Goal: Information Seeking & Learning: Check status

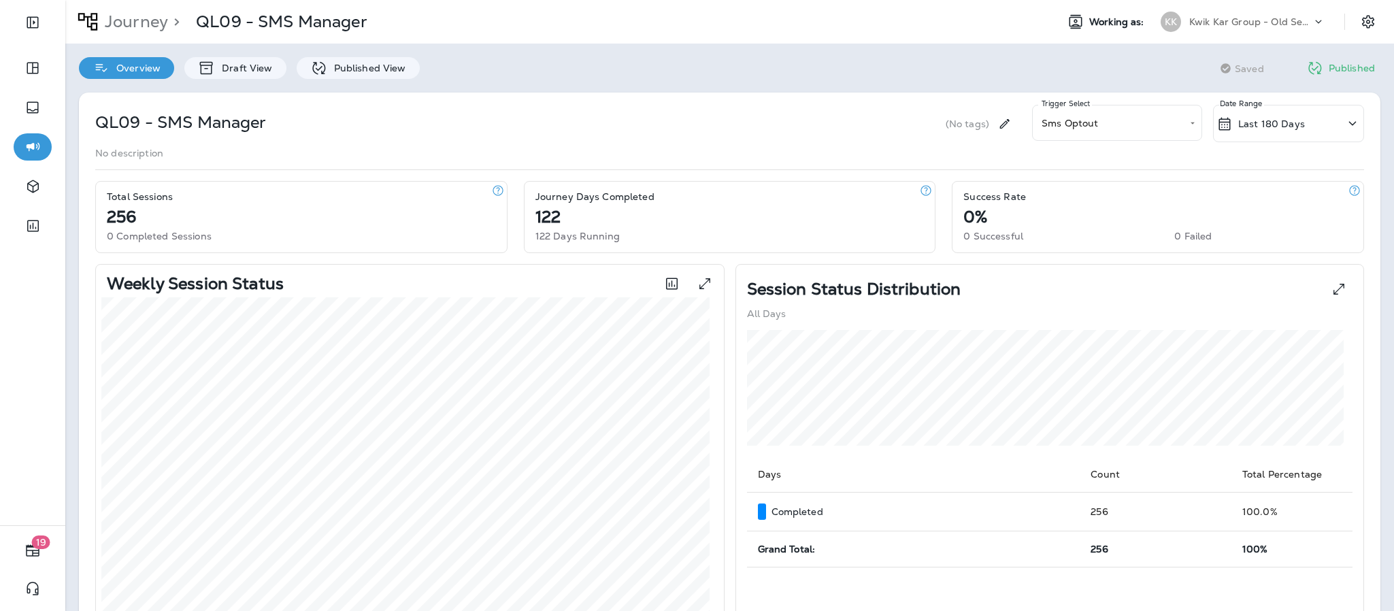
click at [1312, 22] on icon at bounding box center [1319, 22] width 14 height 14
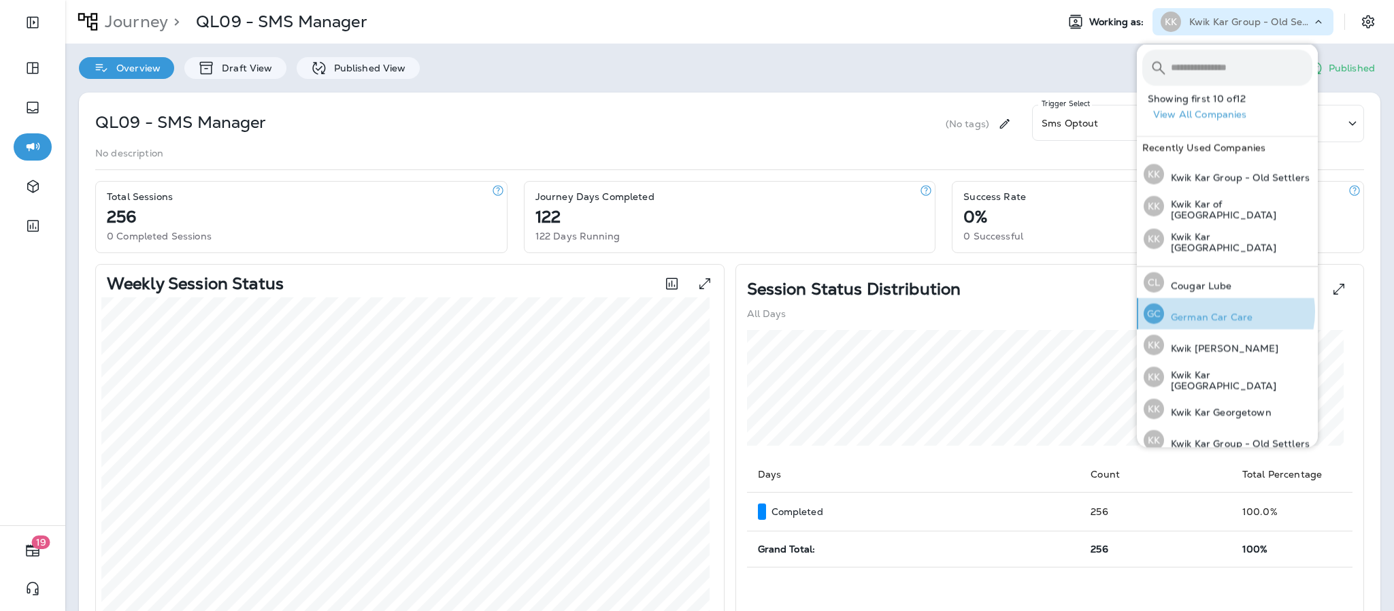
click at [1225, 312] on p "German Car Care" at bounding box center [1208, 317] width 88 height 11
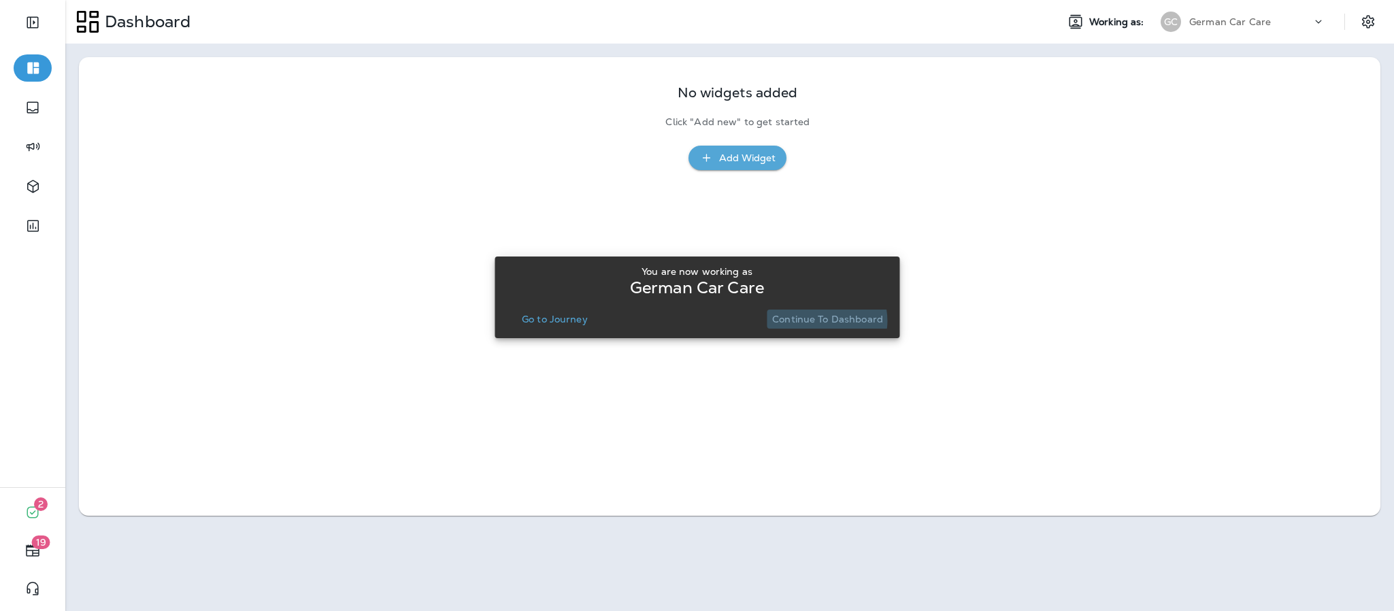
click at [823, 321] on p "Continue to Dashboard" at bounding box center [827, 319] width 111 height 11
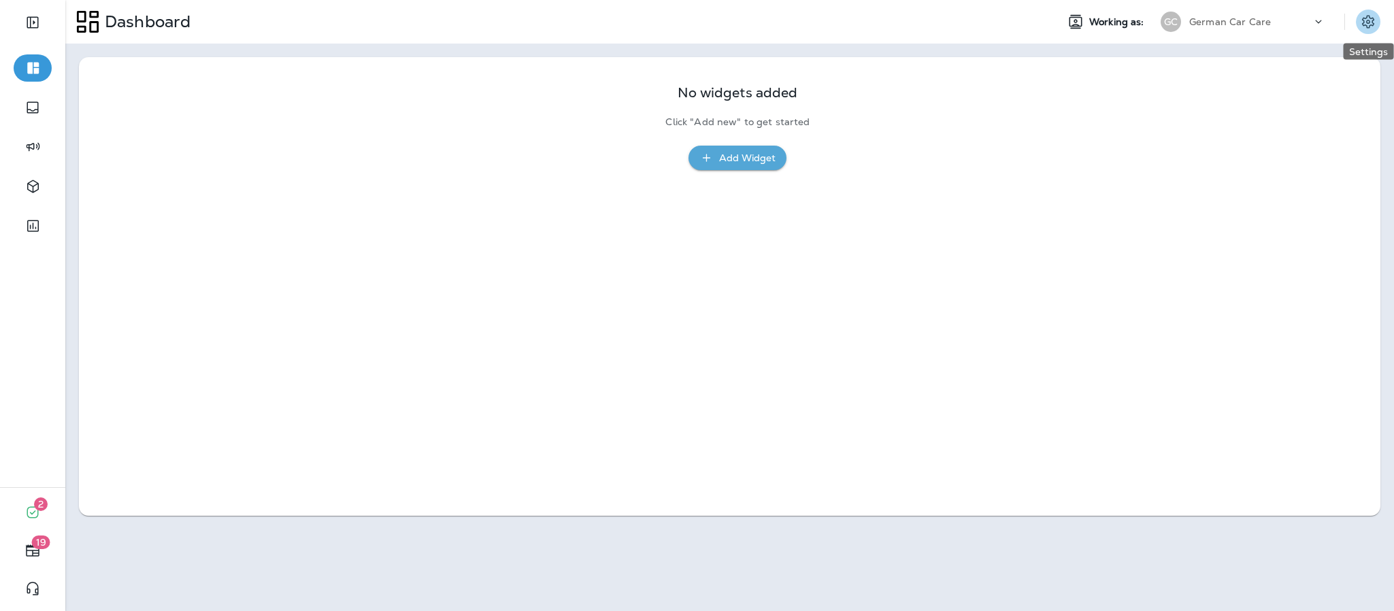
click at [1368, 16] on icon "Settings" at bounding box center [1368, 21] width 12 height 13
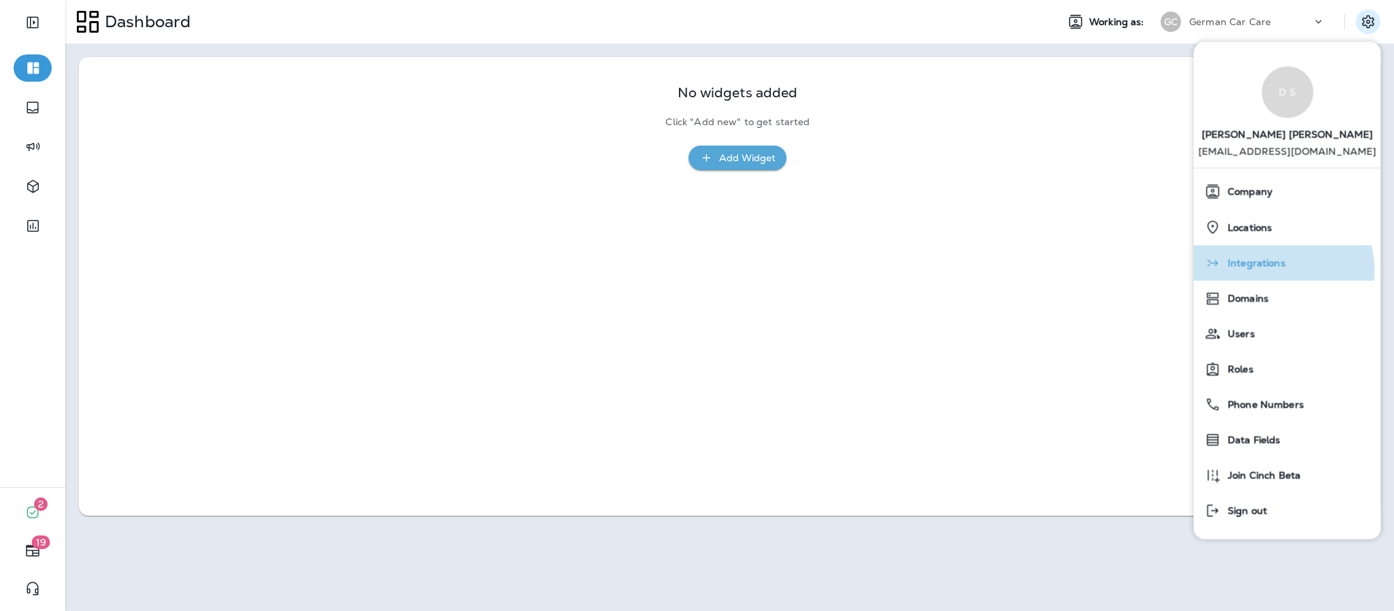
click at [1279, 270] on div "Integrations" at bounding box center [1288, 262] width 176 height 27
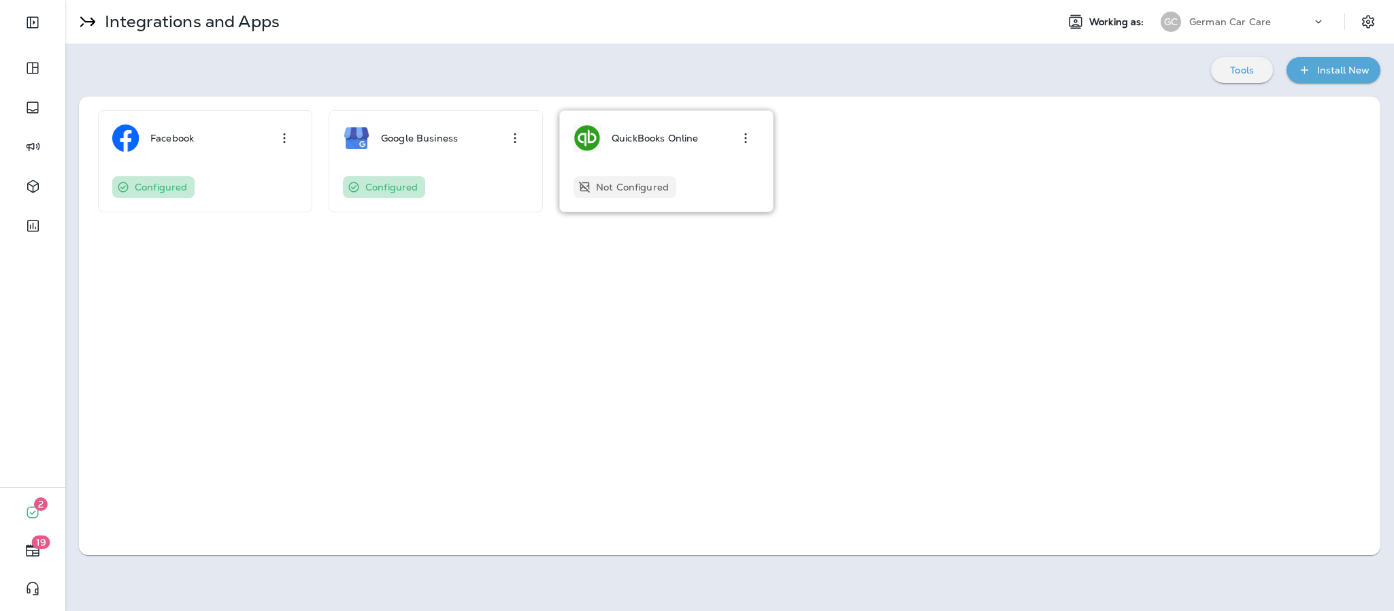
click at [672, 172] on div "QuickBooks Online Not Configured" at bounding box center [667, 161] width 186 height 73
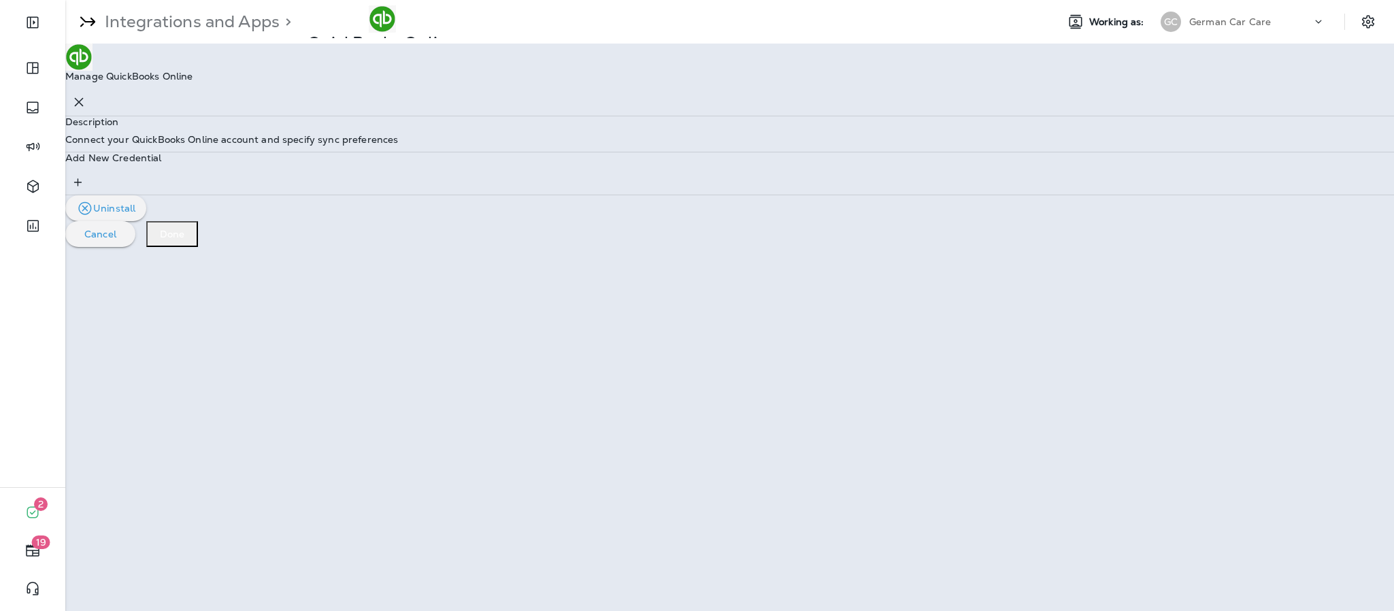
click at [866, 195] on div "Add New Credential" at bounding box center [729, 173] width 1329 height 42
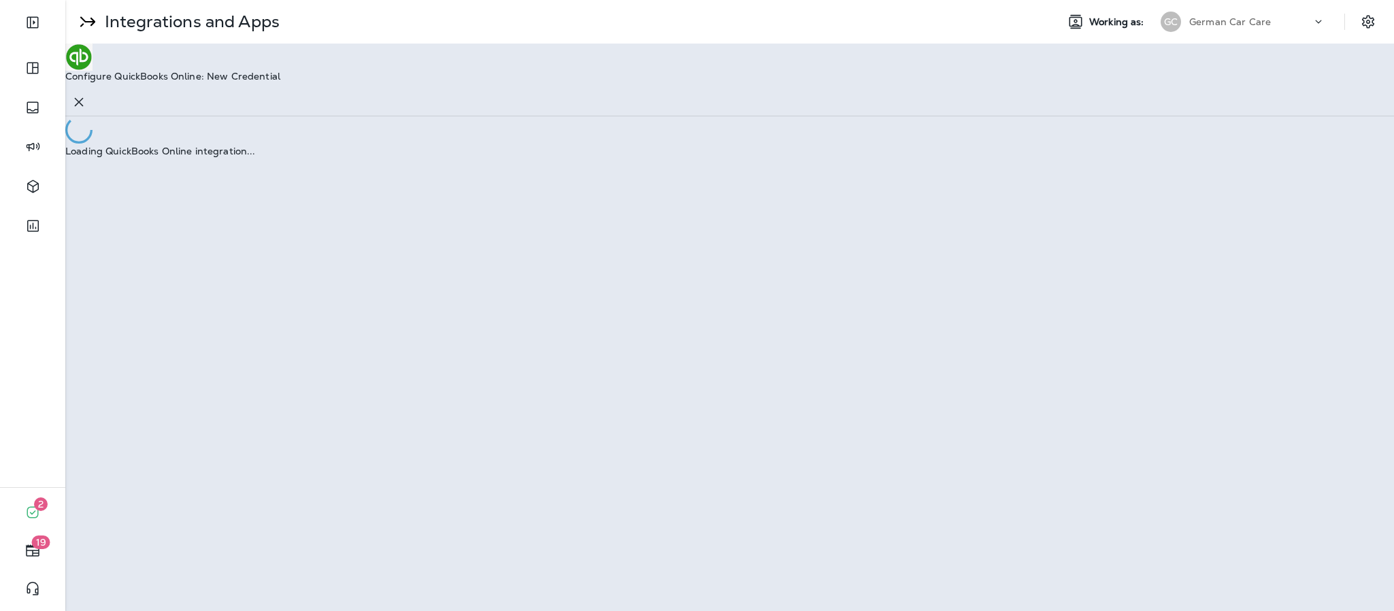
click at [87, 94] on icon "button" at bounding box center [79, 102] width 16 height 16
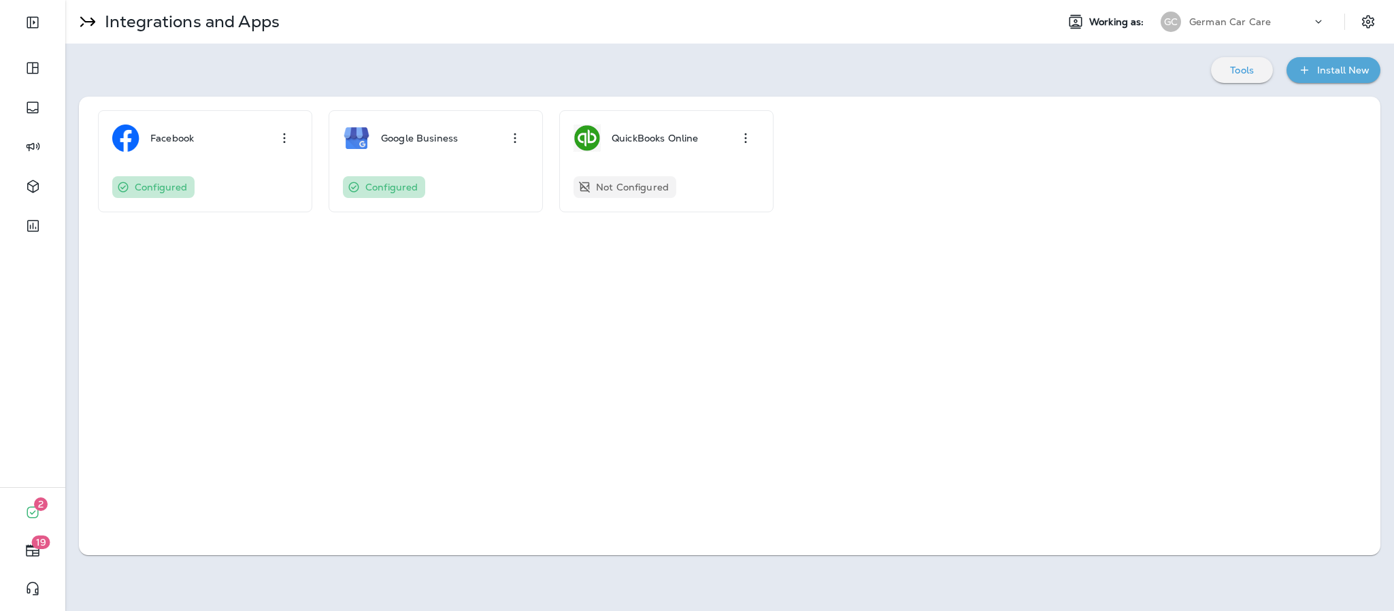
click at [1320, 23] on icon at bounding box center [1319, 22] width 14 height 14
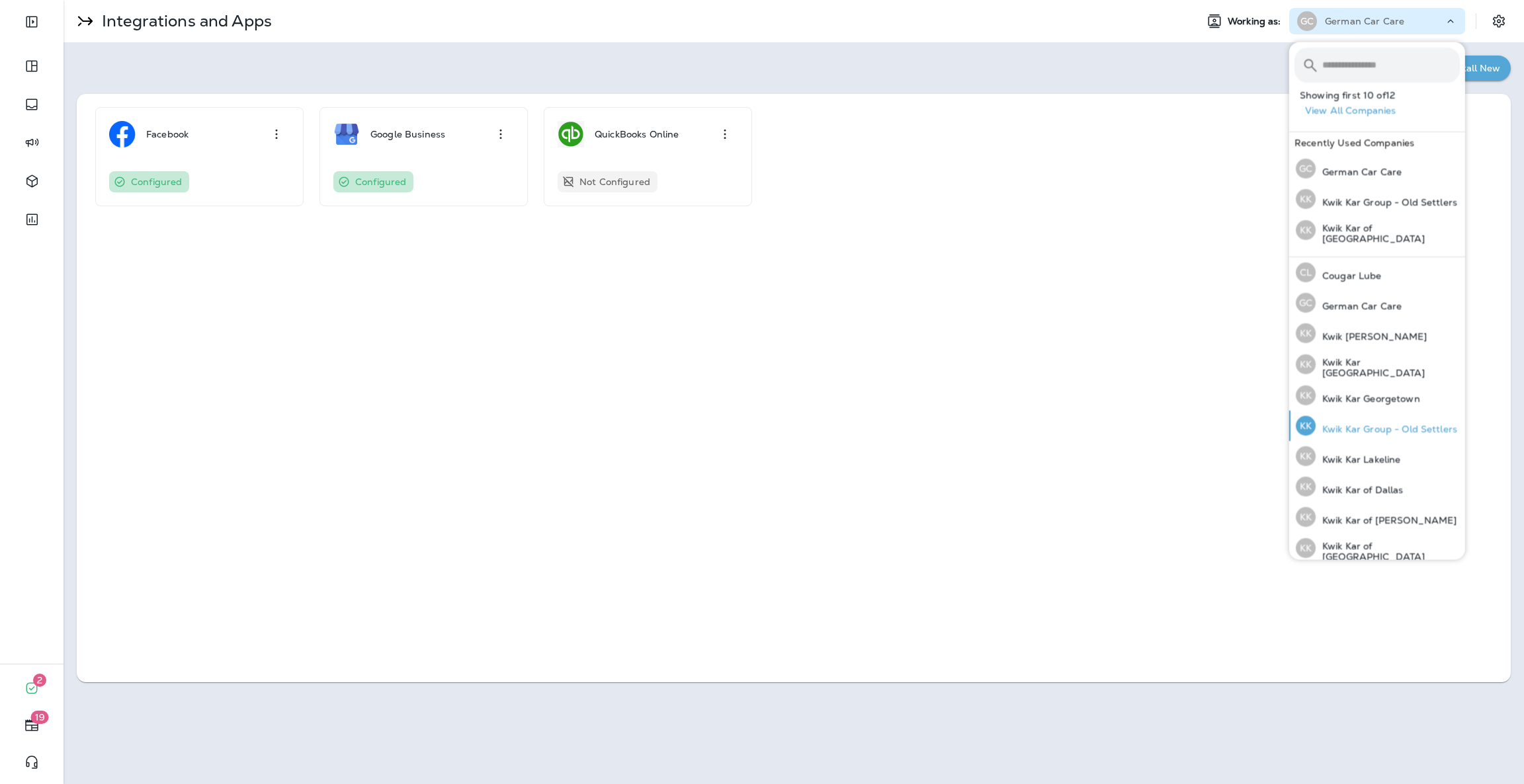
click at [1336, 431] on p "Kwik Kar Group - Old Settlers" at bounding box center [1387, 428] width 142 height 11
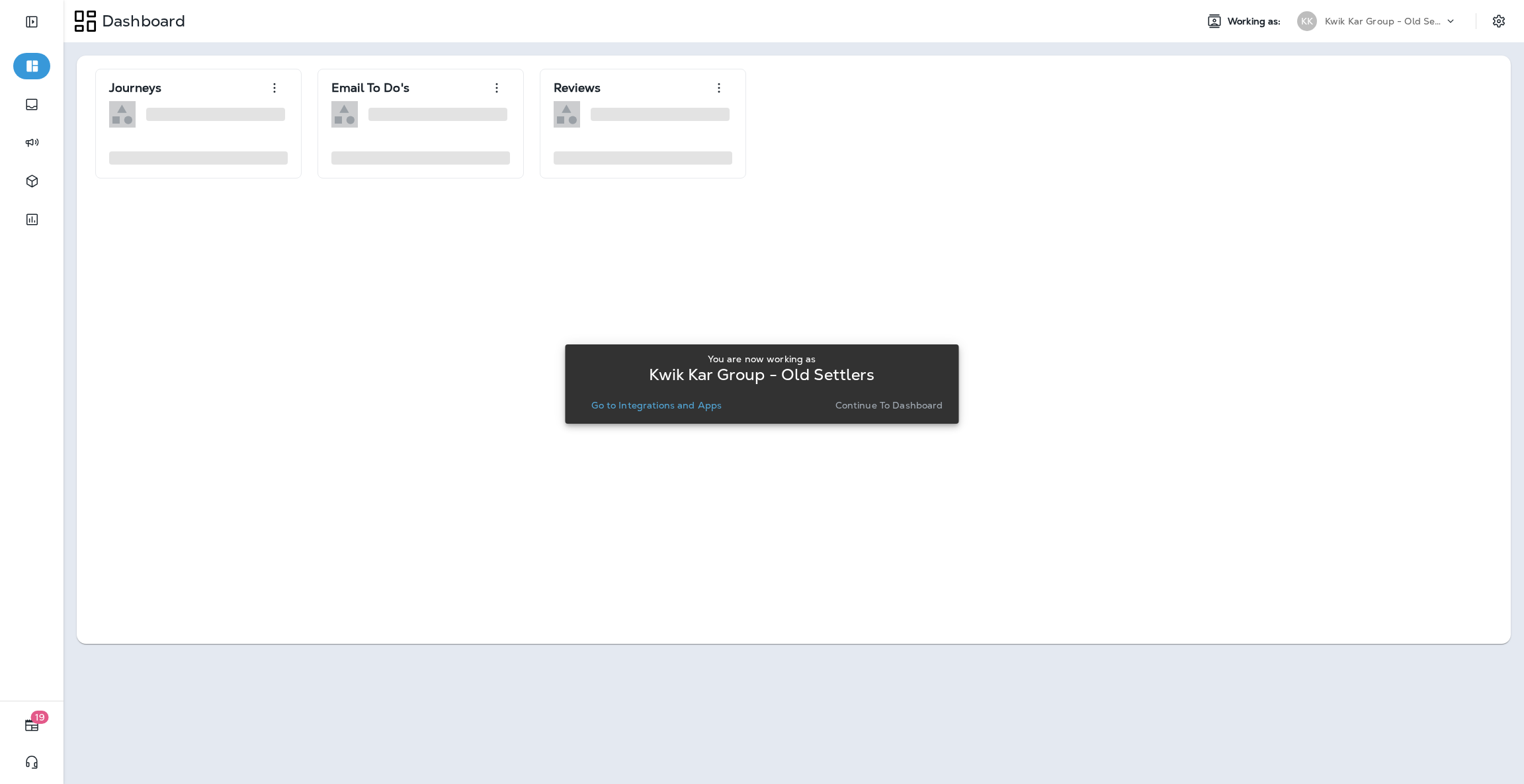
click at [871, 411] on p "Continue to Dashboard" at bounding box center [889, 405] width 108 height 11
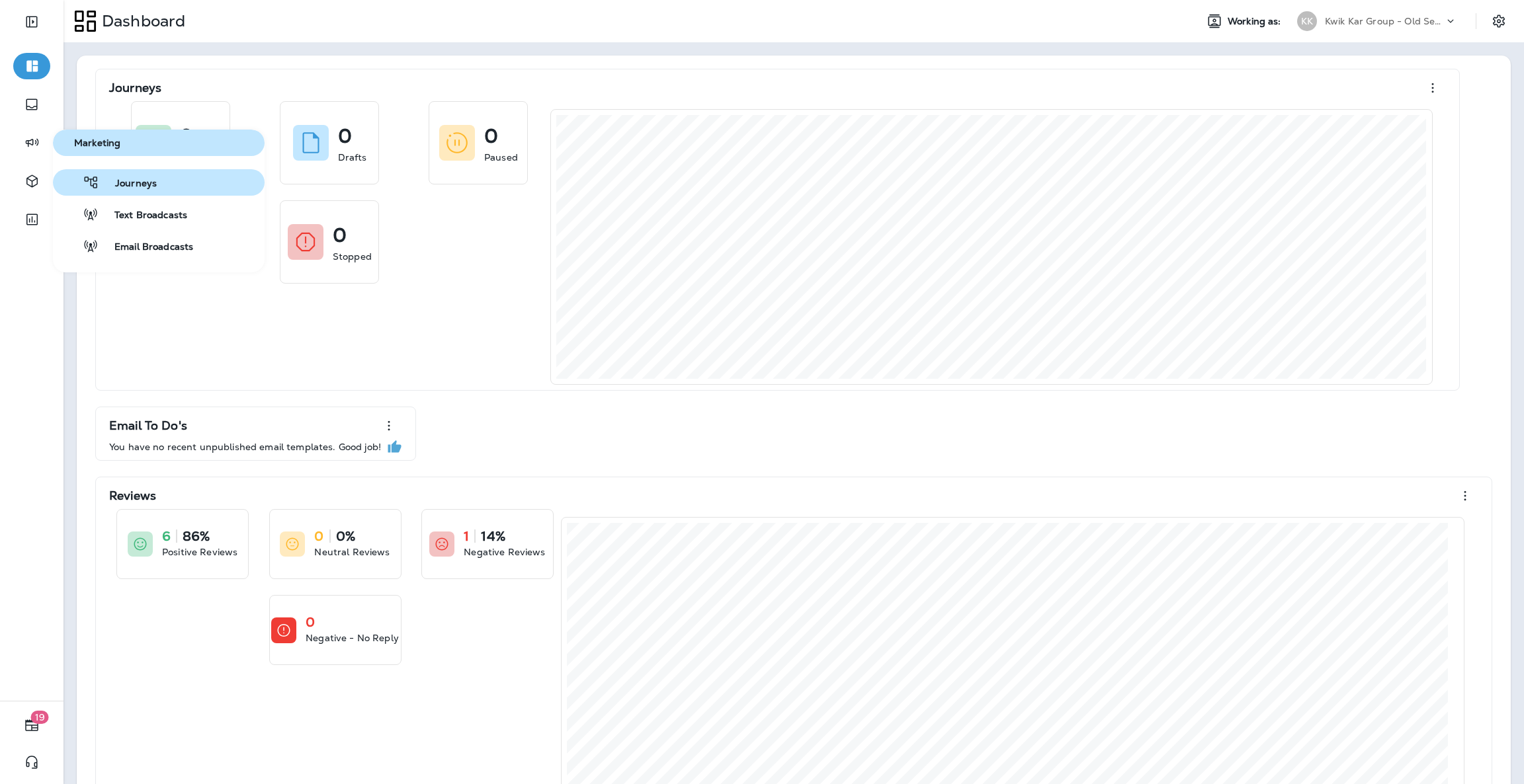
click at [164, 181] on button "Journeys" at bounding box center [158, 182] width 212 height 26
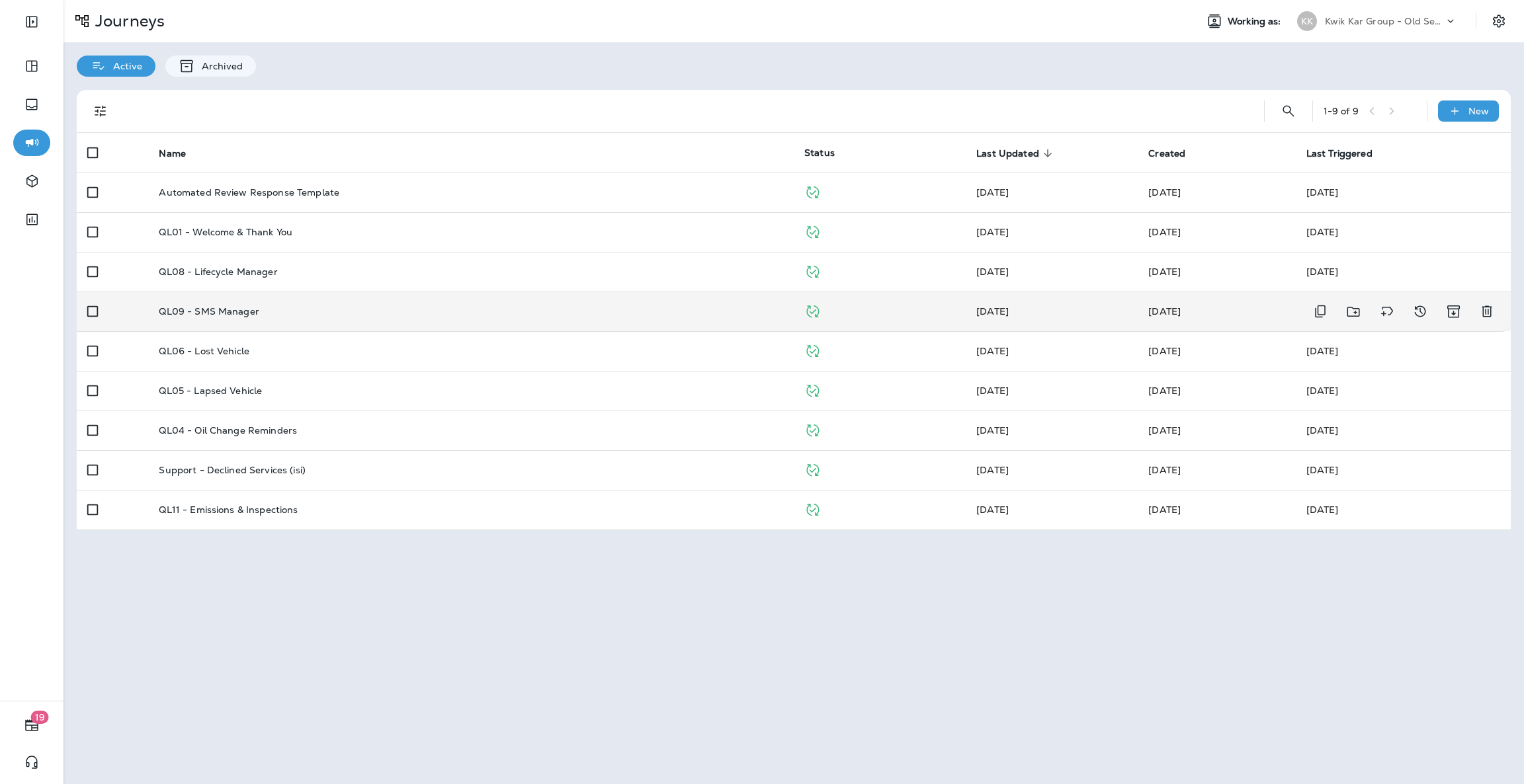
click at [256, 311] on p "QL09 - SMS Manager" at bounding box center [208, 311] width 100 height 11
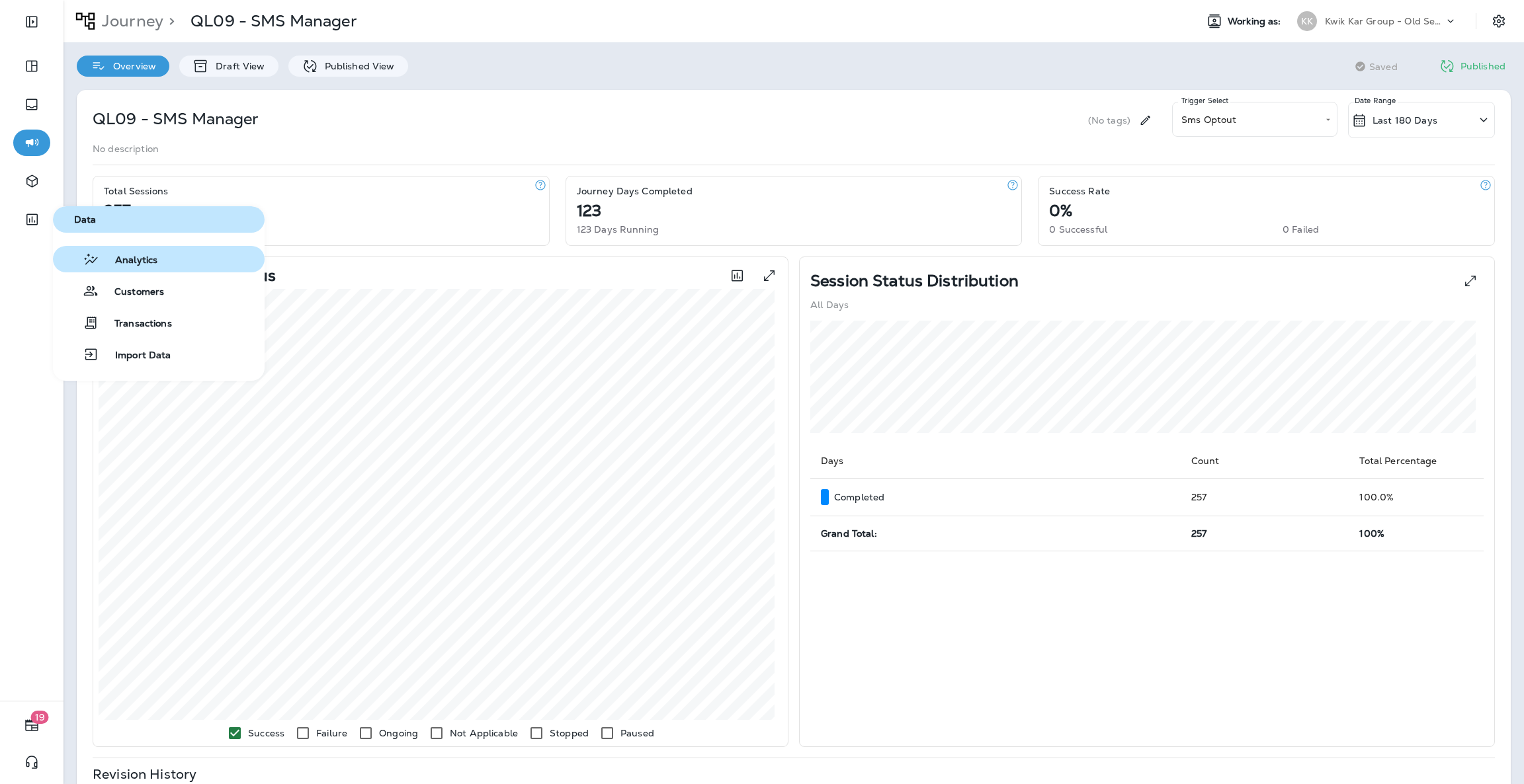
click at [133, 261] on span "Analytics" at bounding box center [128, 260] width 58 height 13
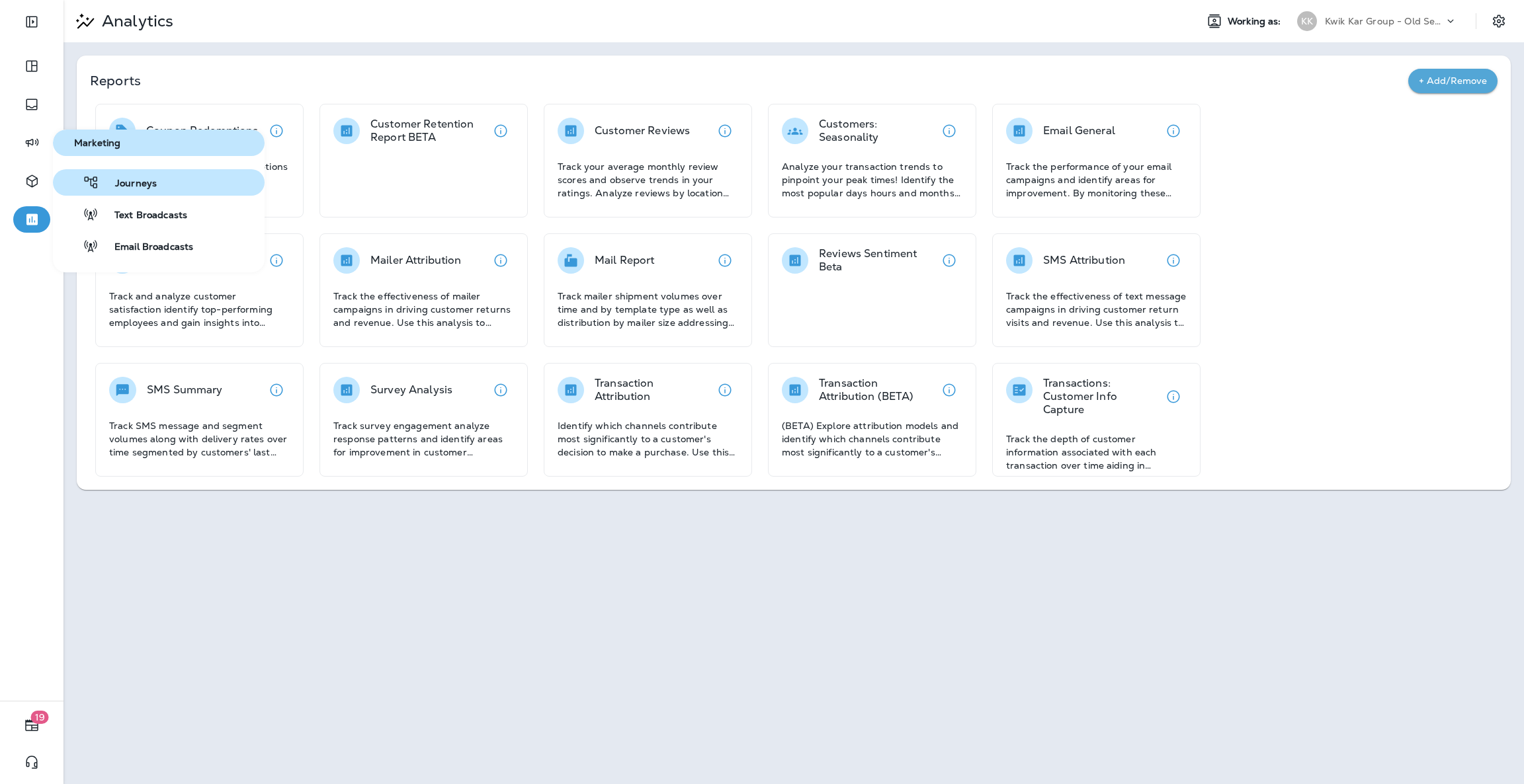
click at [200, 193] on button "Journeys" at bounding box center [158, 182] width 212 height 26
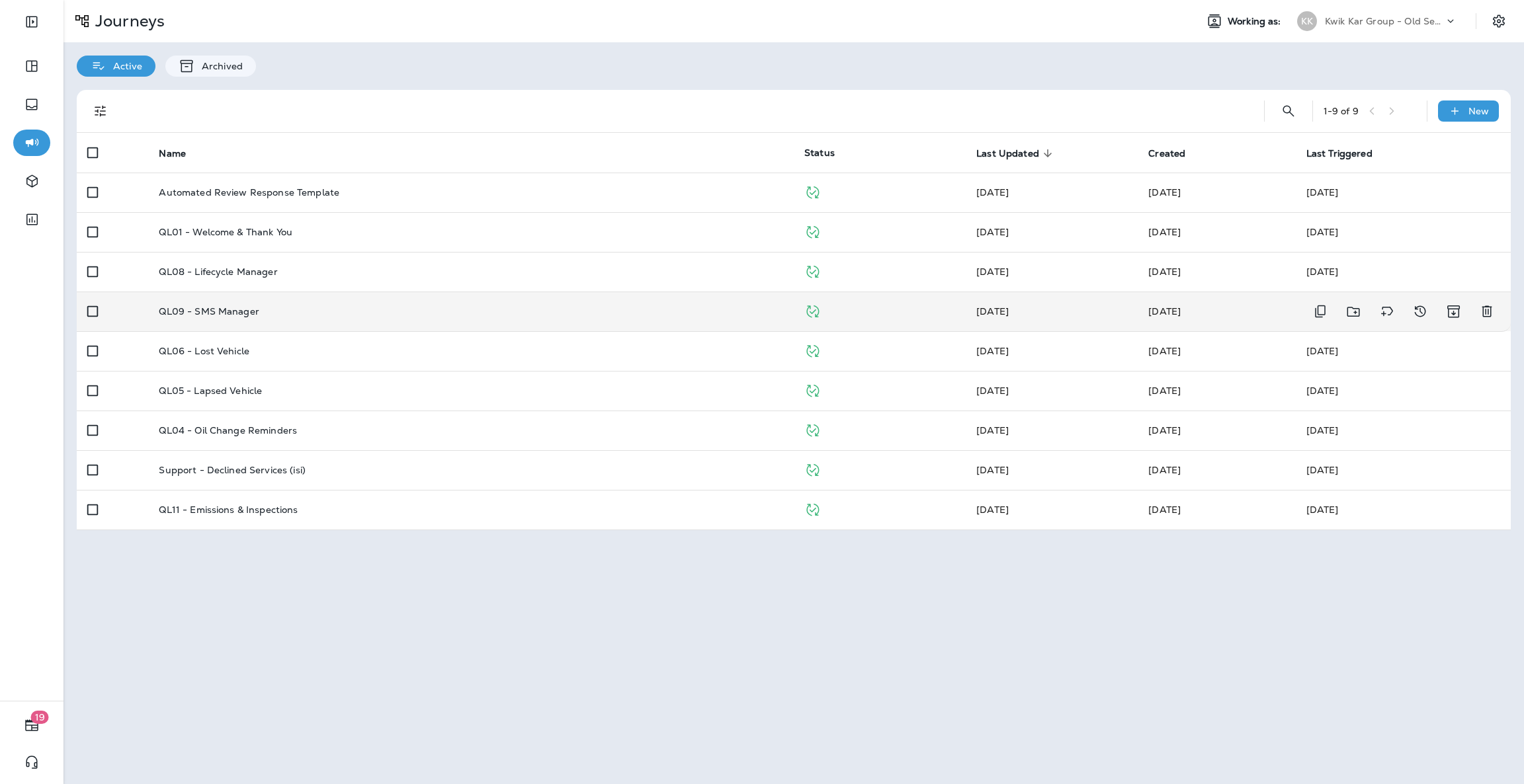
click at [179, 309] on p "QL09 - SMS Manager" at bounding box center [208, 311] width 100 height 11
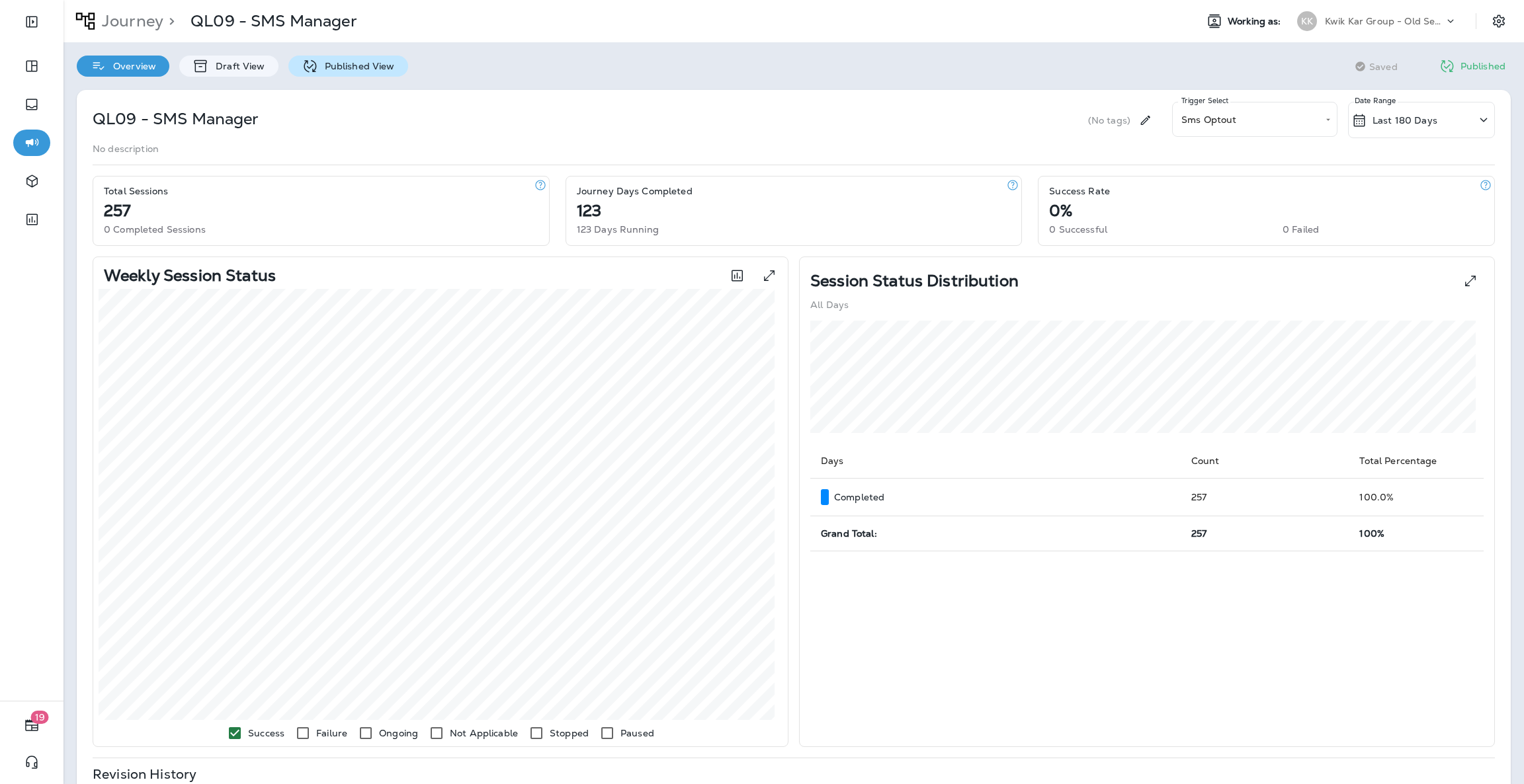
click at [320, 65] on p "Published View" at bounding box center [356, 66] width 77 height 11
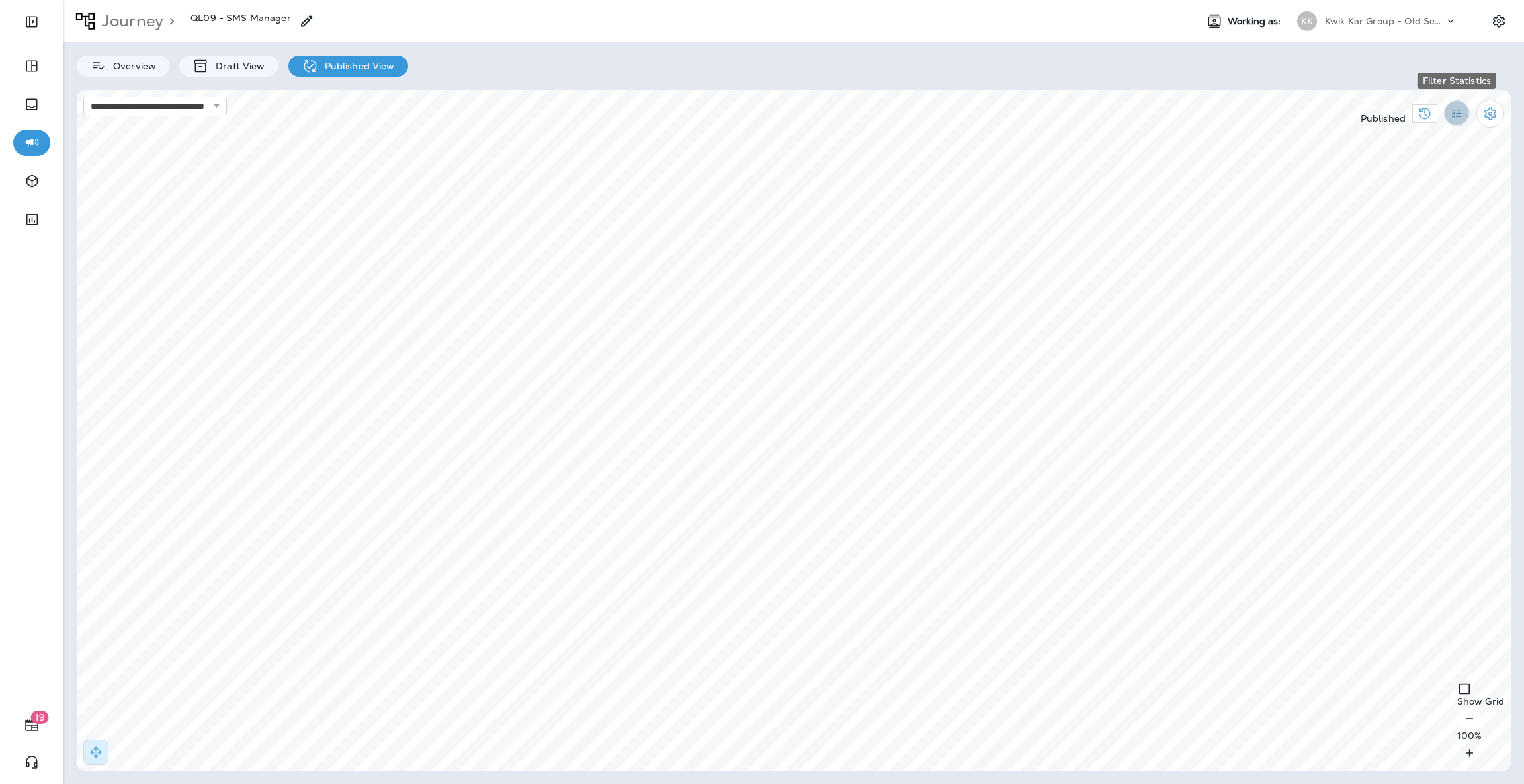
click at [1459, 119] on button "Filter Statistics" at bounding box center [1457, 113] width 26 height 26
click at [1373, 140] on p "All" at bounding box center [1388, 145] width 110 height 11
click at [1447, 109] on button "Filter Statistics" at bounding box center [1457, 113] width 26 height 26
click at [1434, 246] on icon at bounding box center [1436, 238] width 16 height 16
click at [1396, 261] on div "Date Range" at bounding box center [1380, 246] width 94 height 32
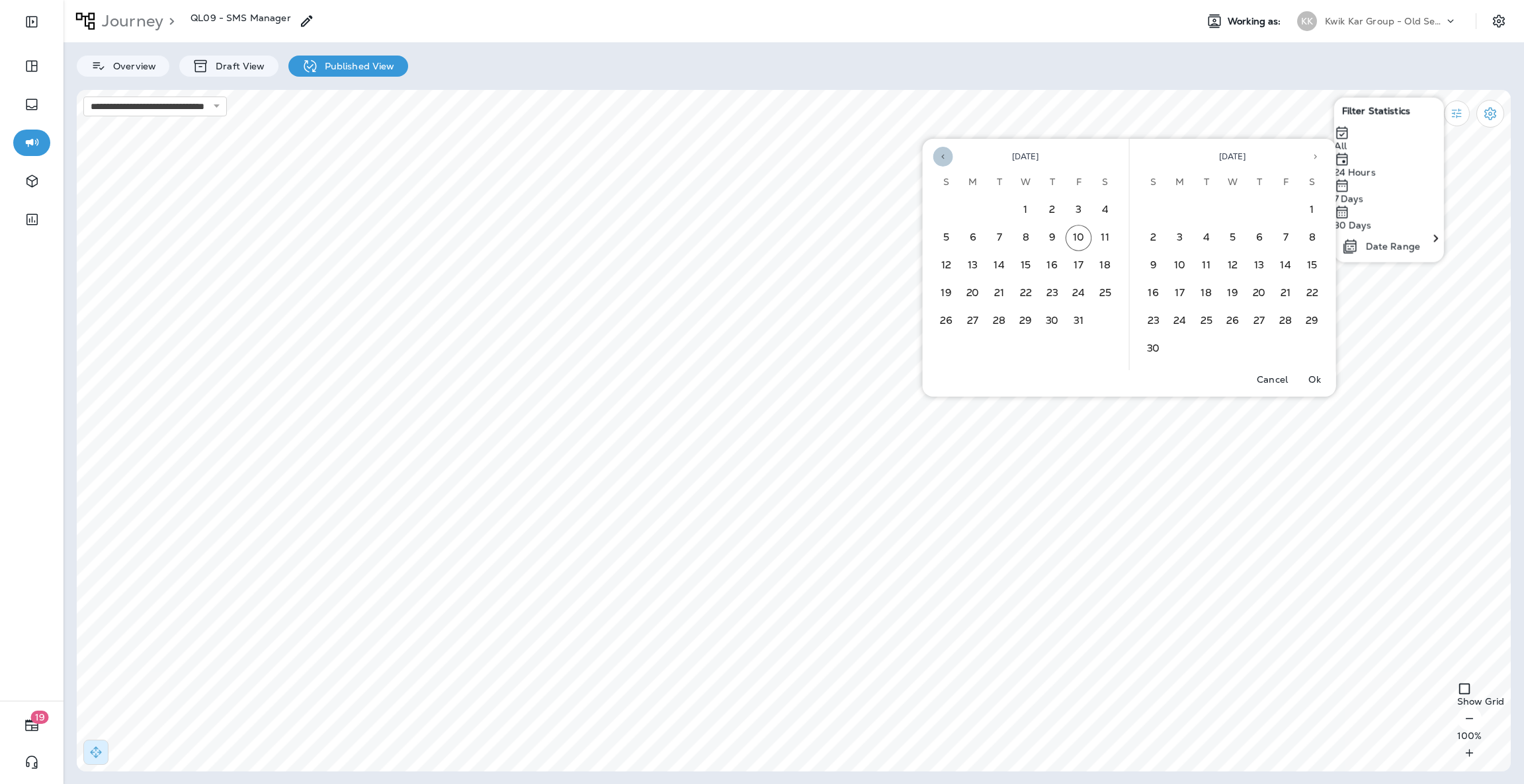
click at [942, 154] on icon "Previous month" at bounding box center [944, 157] width 10 height 10
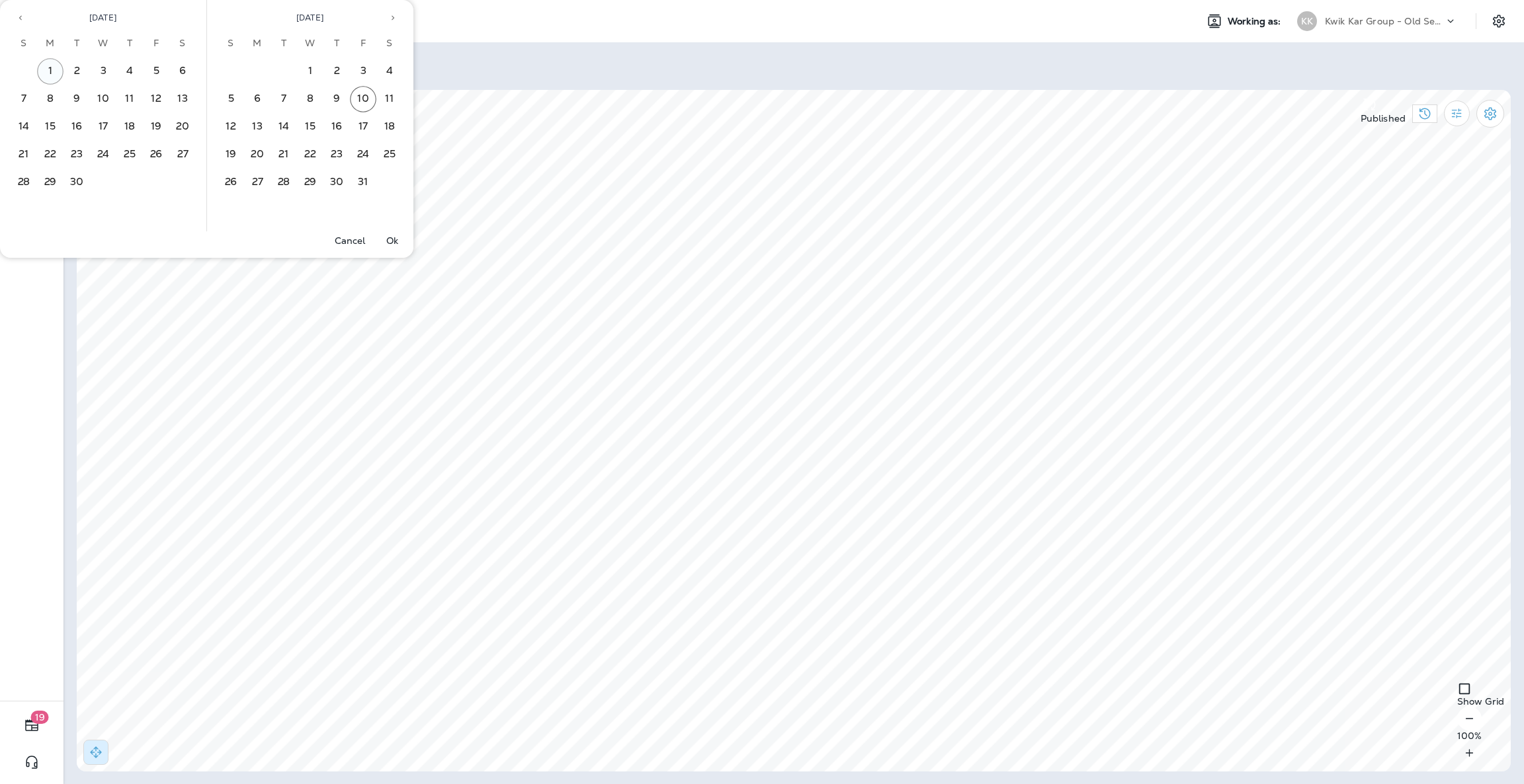
click at [46, 58] on button "1" at bounding box center [50, 71] width 26 height 26
click at [83, 181] on button "30" at bounding box center [76, 182] width 26 height 26
click at [394, 244] on p "Ok" at bounding box center [392, 240] width 12 height 11
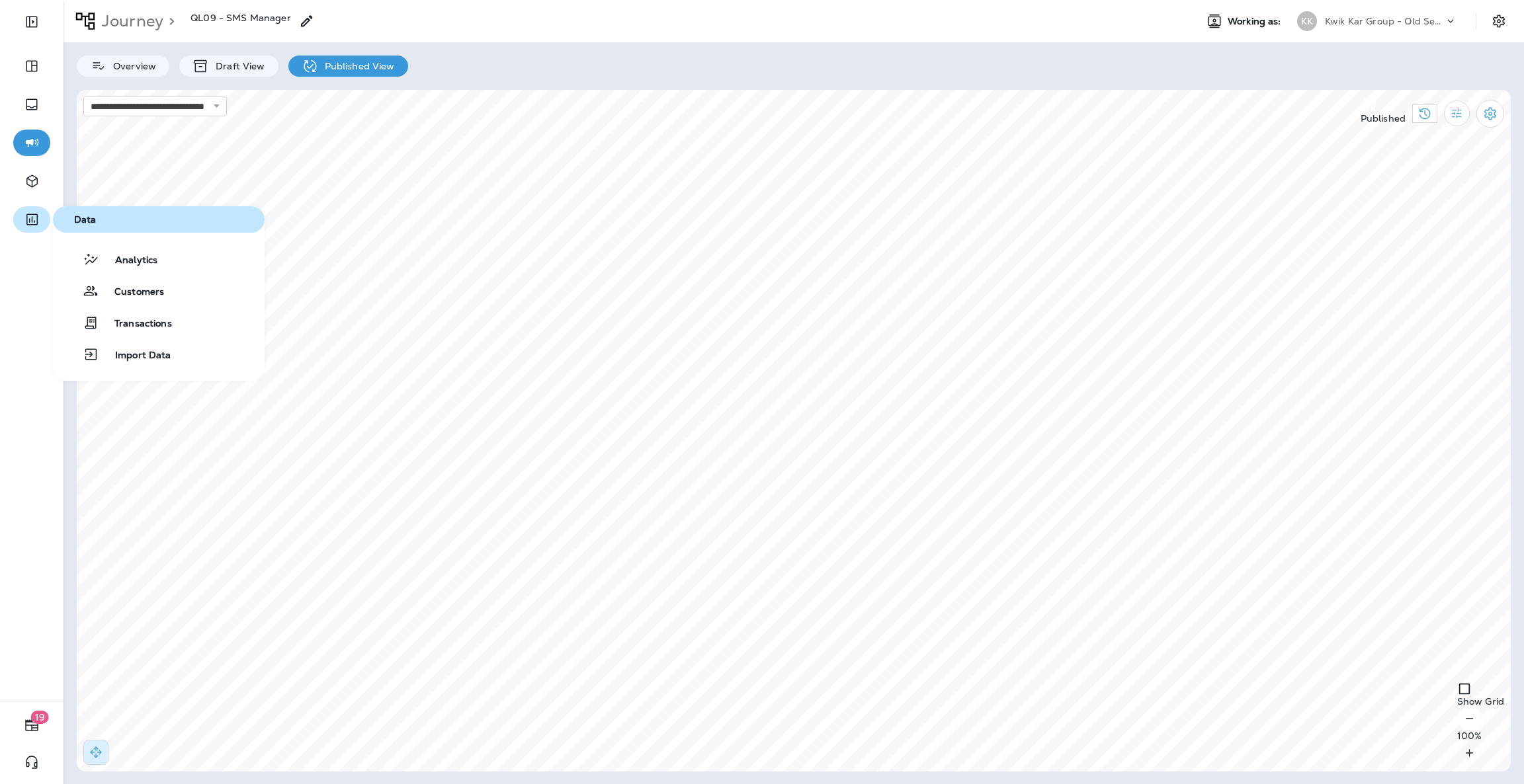
click at [20, 219] on button "button" at bounding box center [32, 219] width 37 height 26
click at [140, 259] on span "Analytics" at bounding box center [128, 260] width 58 height 13
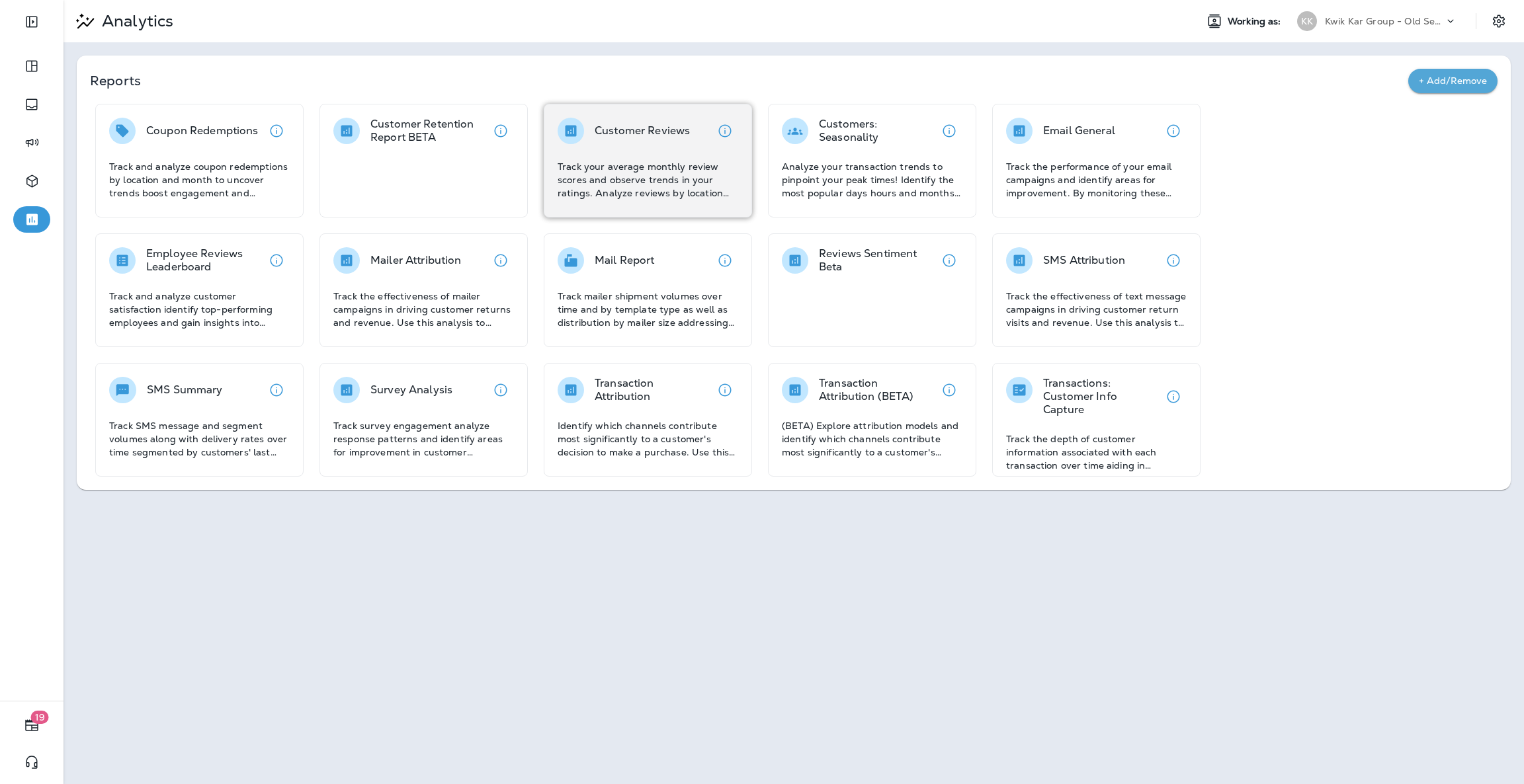
click at [668, 153] on div "Customer Reviews Track your average monthly review scores and observe trends in…" at bounding box center [648, 158] width 181 height 82
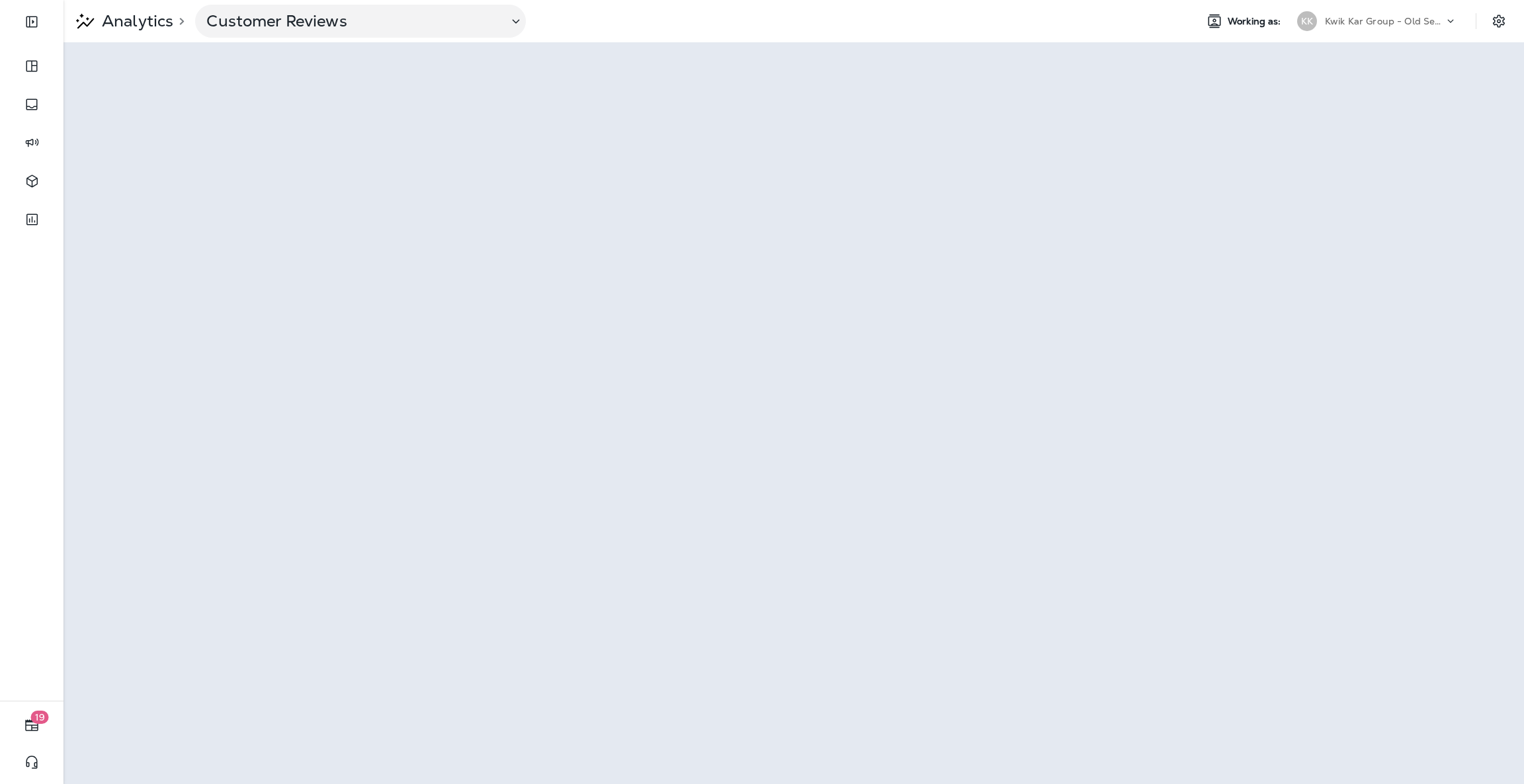
click at [1419, 16] on p "Kwik Kar Group - Old Settlers" at bounding box center [1384, 20] width 119 height 11
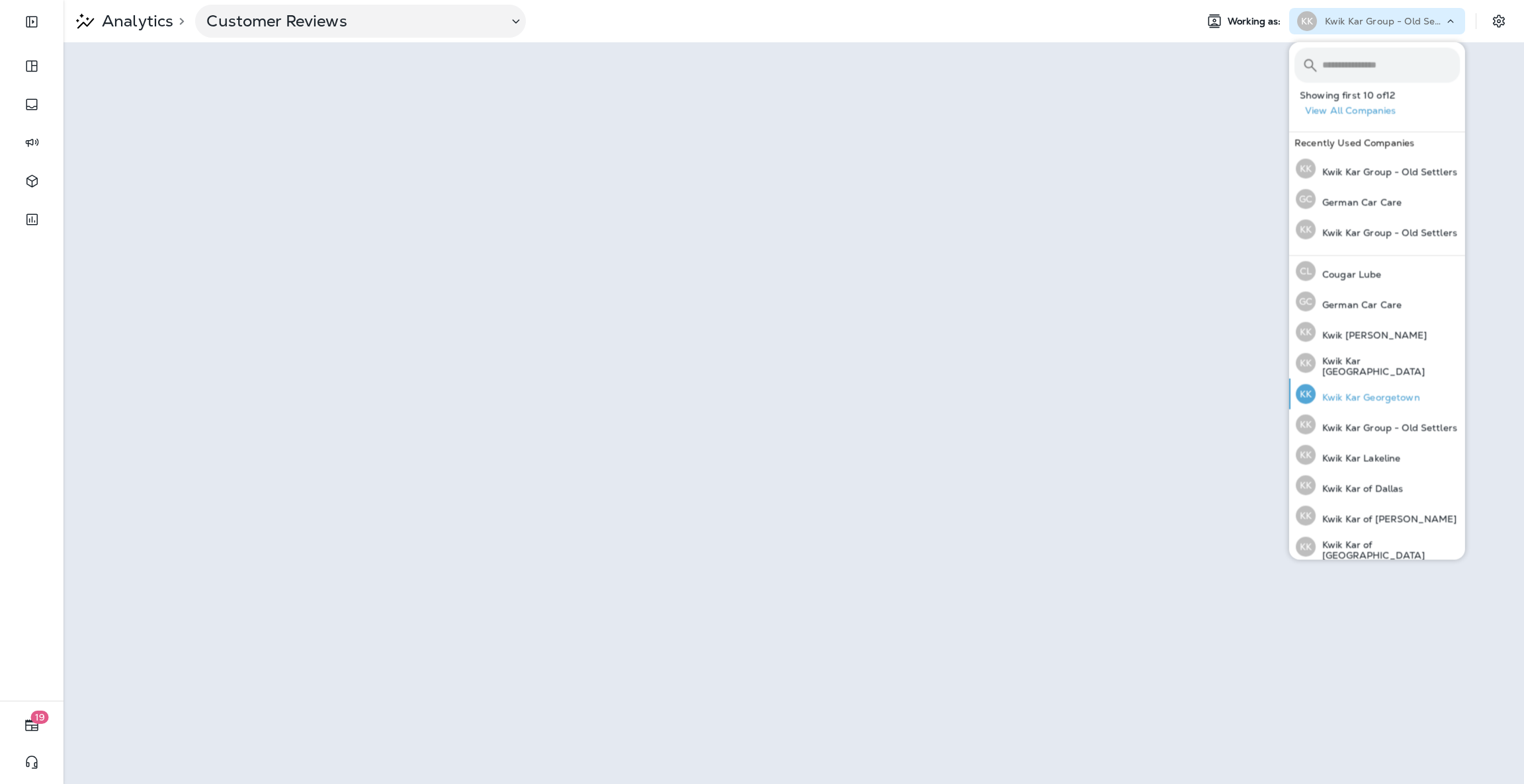
click at [1411, 396] on p "Kwik Kar Georgetown" at bounding box center [1368, 397] width 105 height 11
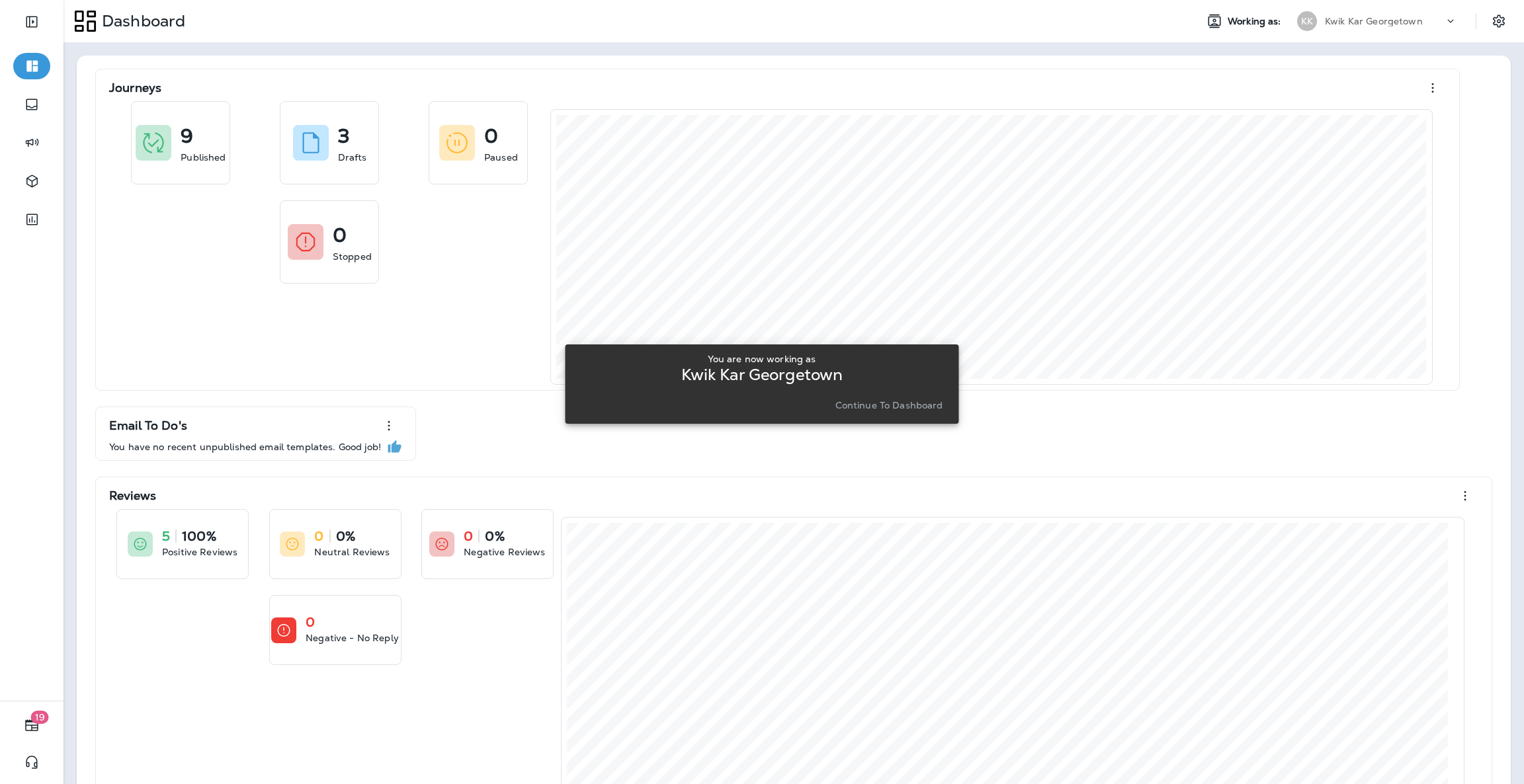
click at [922, 406] on p "Continue to Dashboard" at bounding box center [889, 405] width 108 height 11
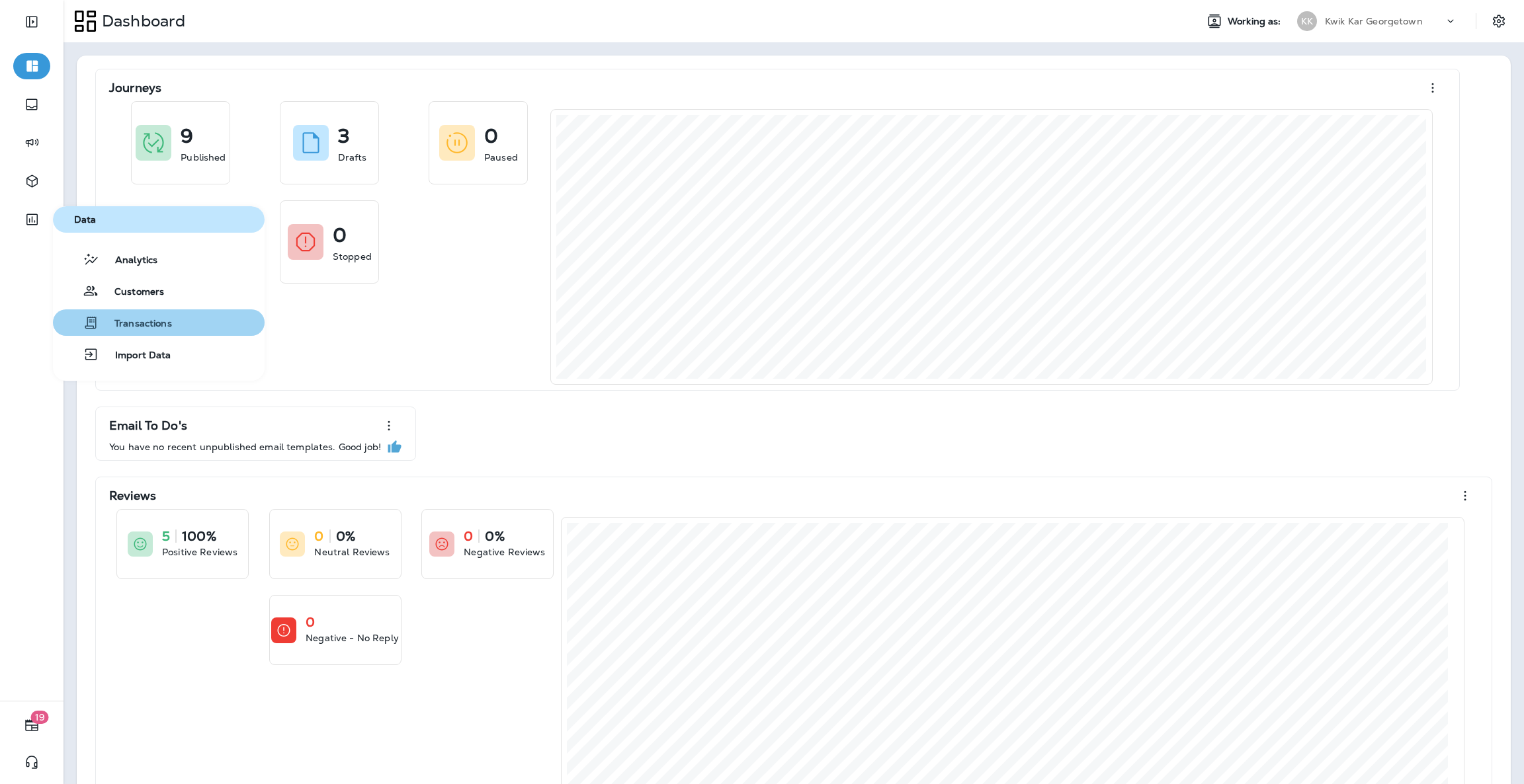
click at [159, 324] on span "Transactions" at bounding box center [135, 324] width 74 height 13
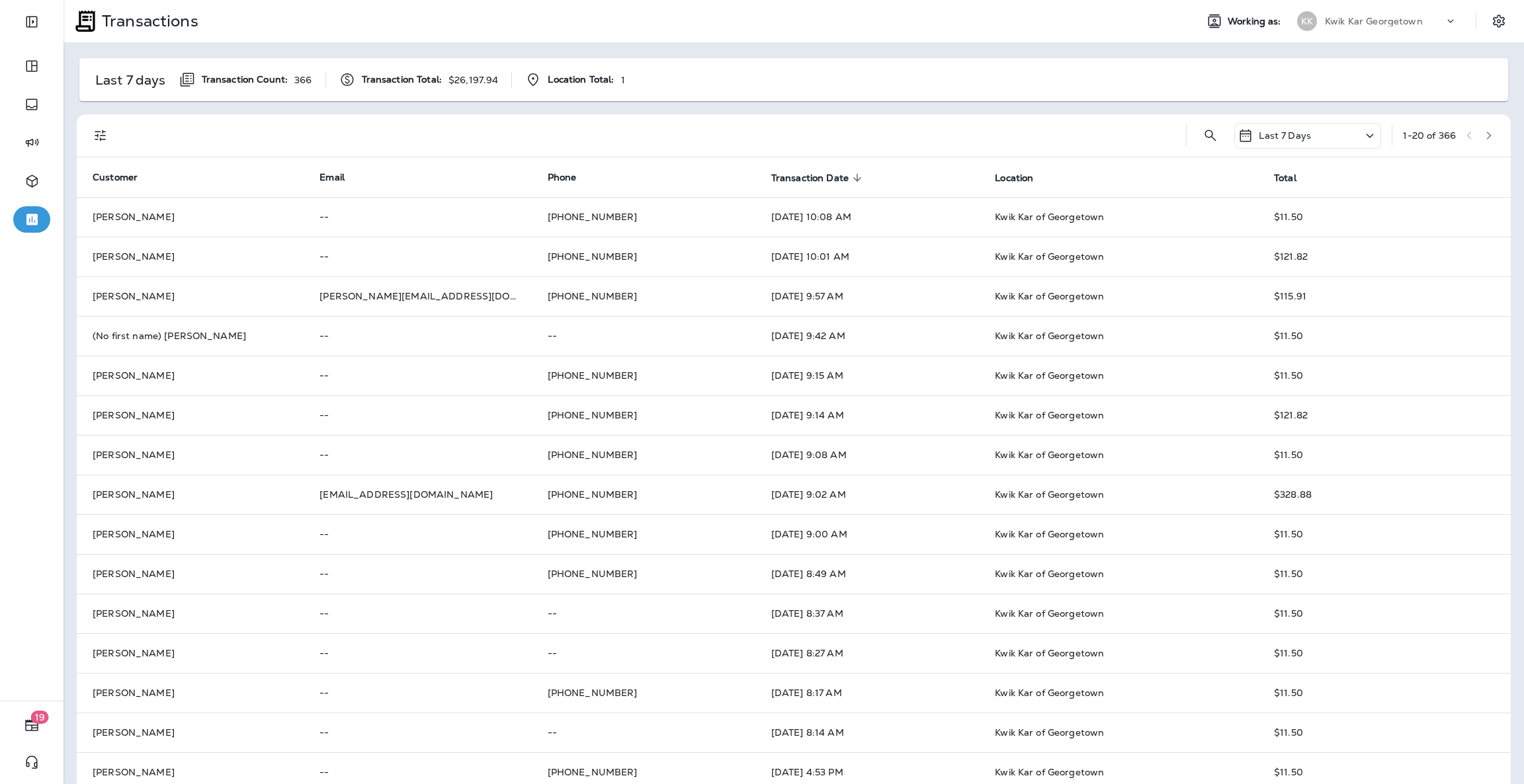
click at [1362, 138] on icon at bounding box center [1369, 135] width 16 height 17
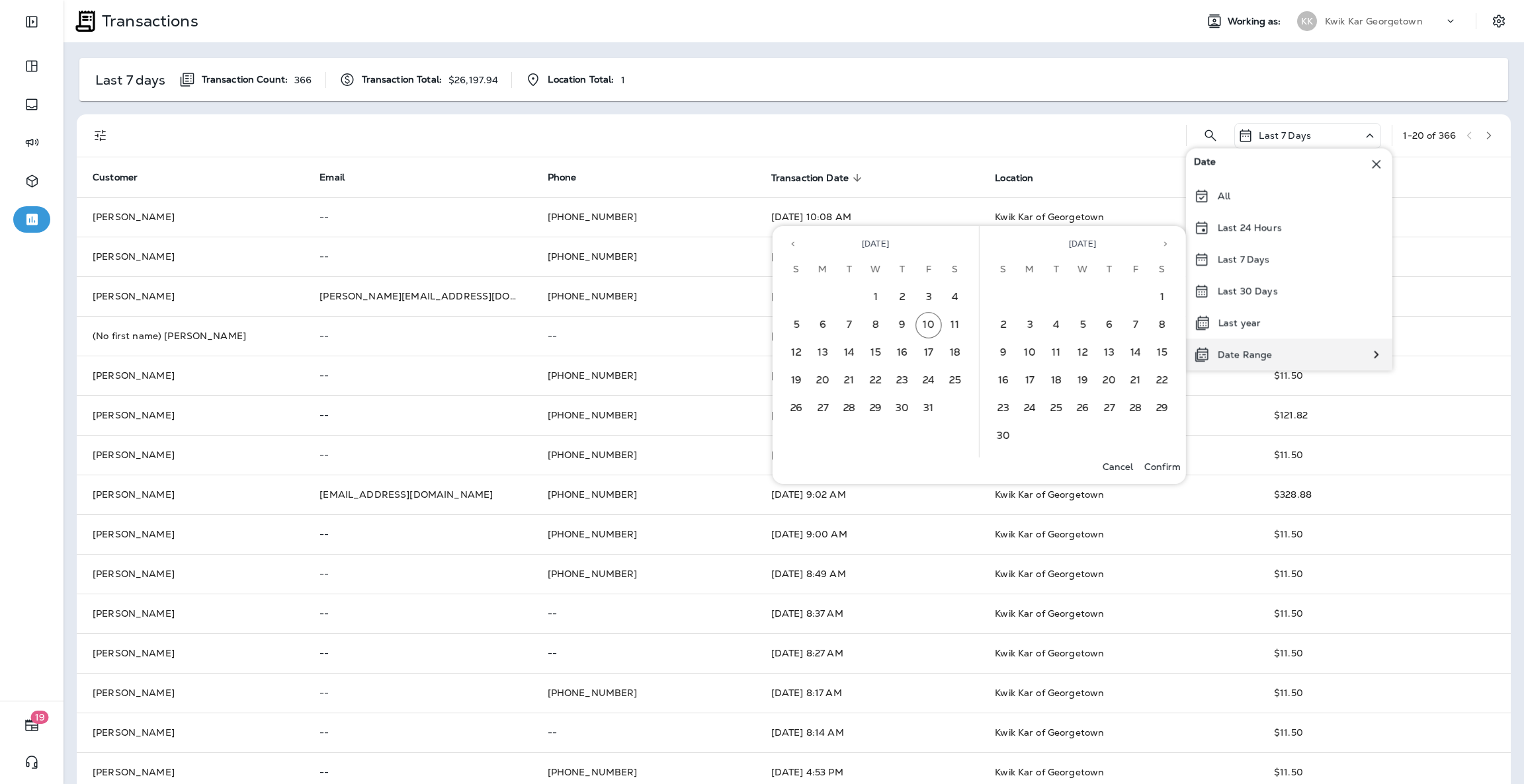
click at [1342, 353] on div "Date Range" at bounding box center [1289, 354] width 206 height 32
click at [793, 245] on icon "Previous month" at bounding box center [793, 244] width 10 height 10
click at [834, 293] on button "1" at bounding box center [822, 297] width 26 height 26
click at [852, 411] on button "30" at bounding box center [849, 408] width 26 height 26
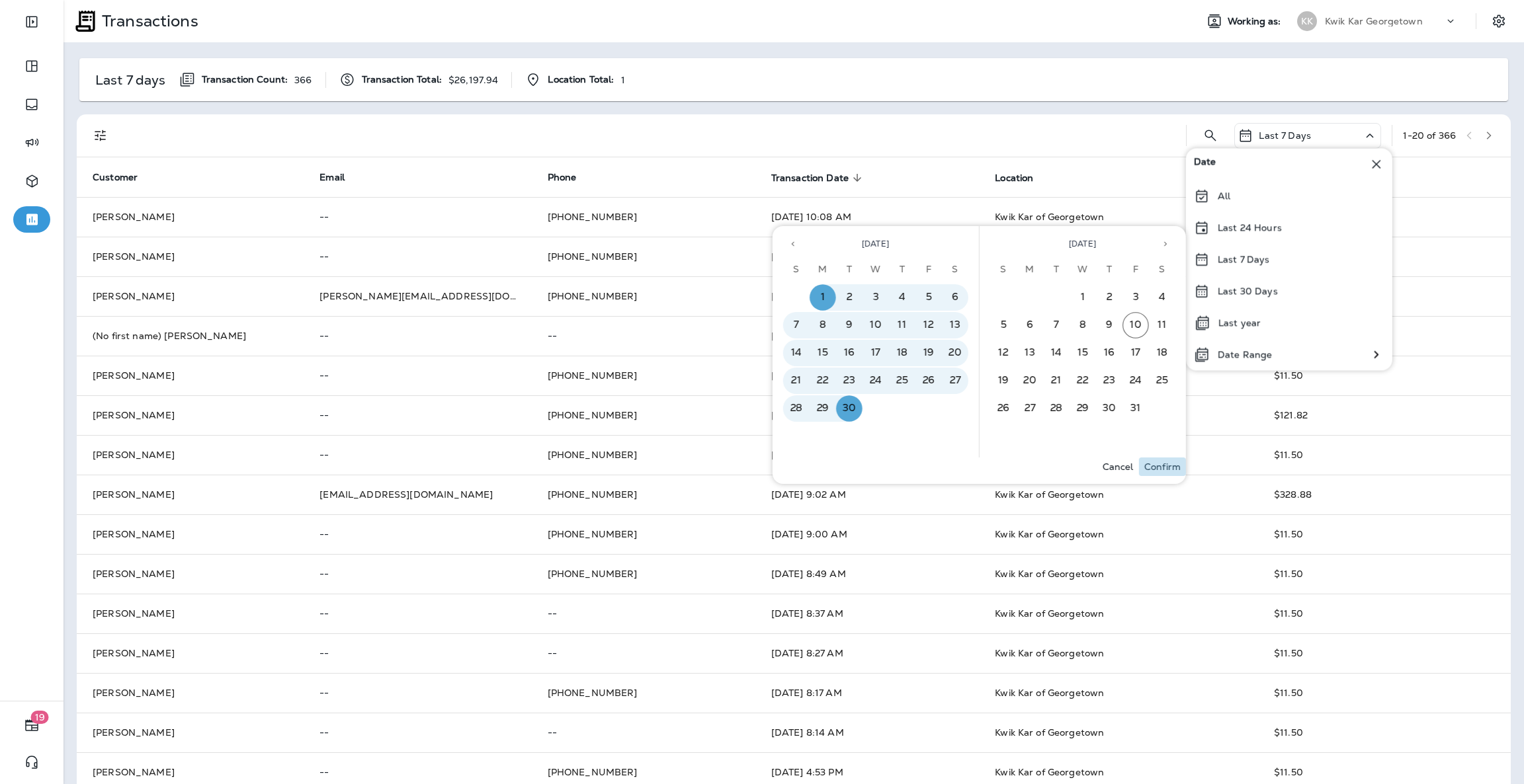
click at [1155, 467] on p "Confirm" at bounding box center [1161, 466] width 36 height 11
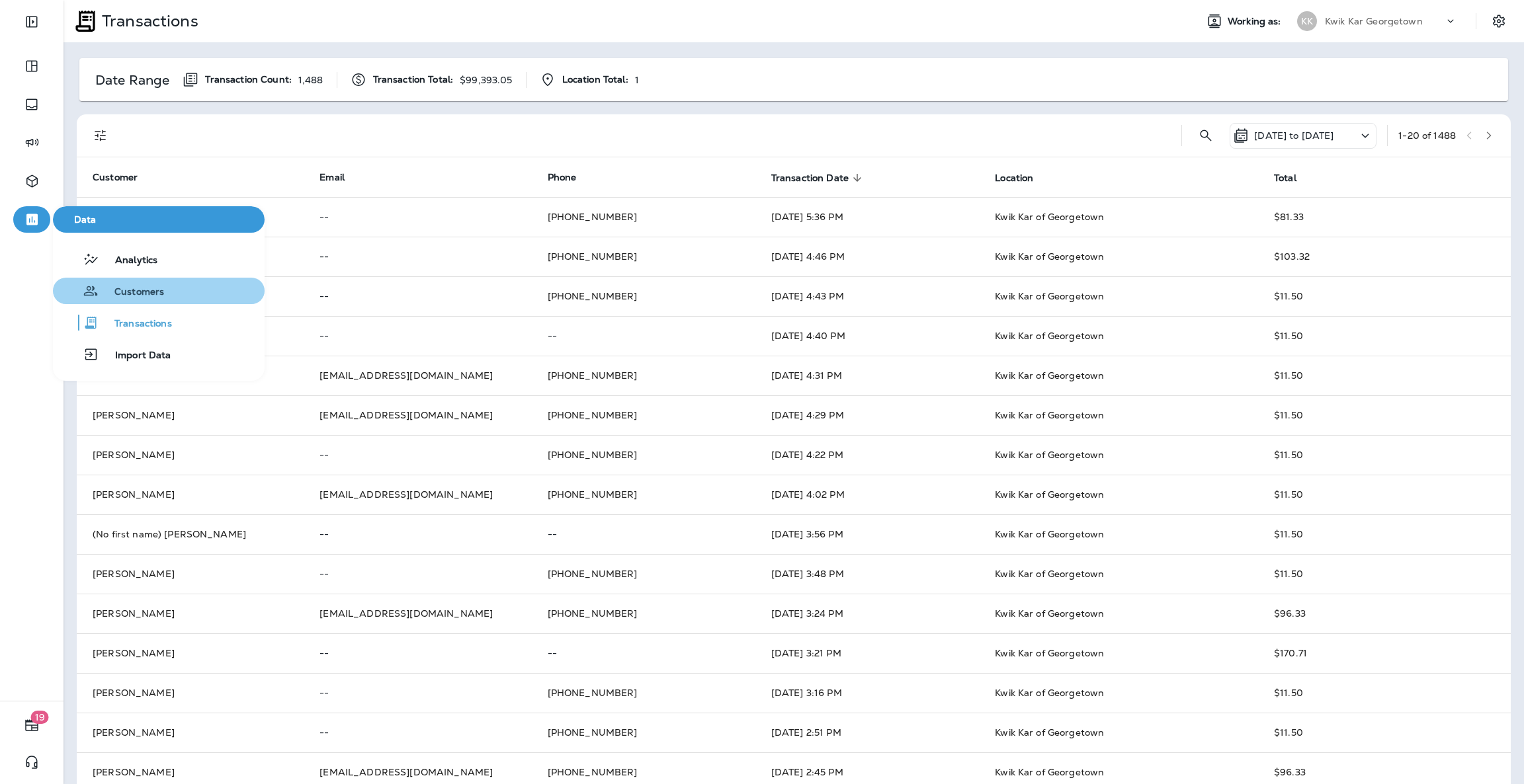
click at [130, 283] on div "Customers" at bounding box center [111, 290] width 106 height 16
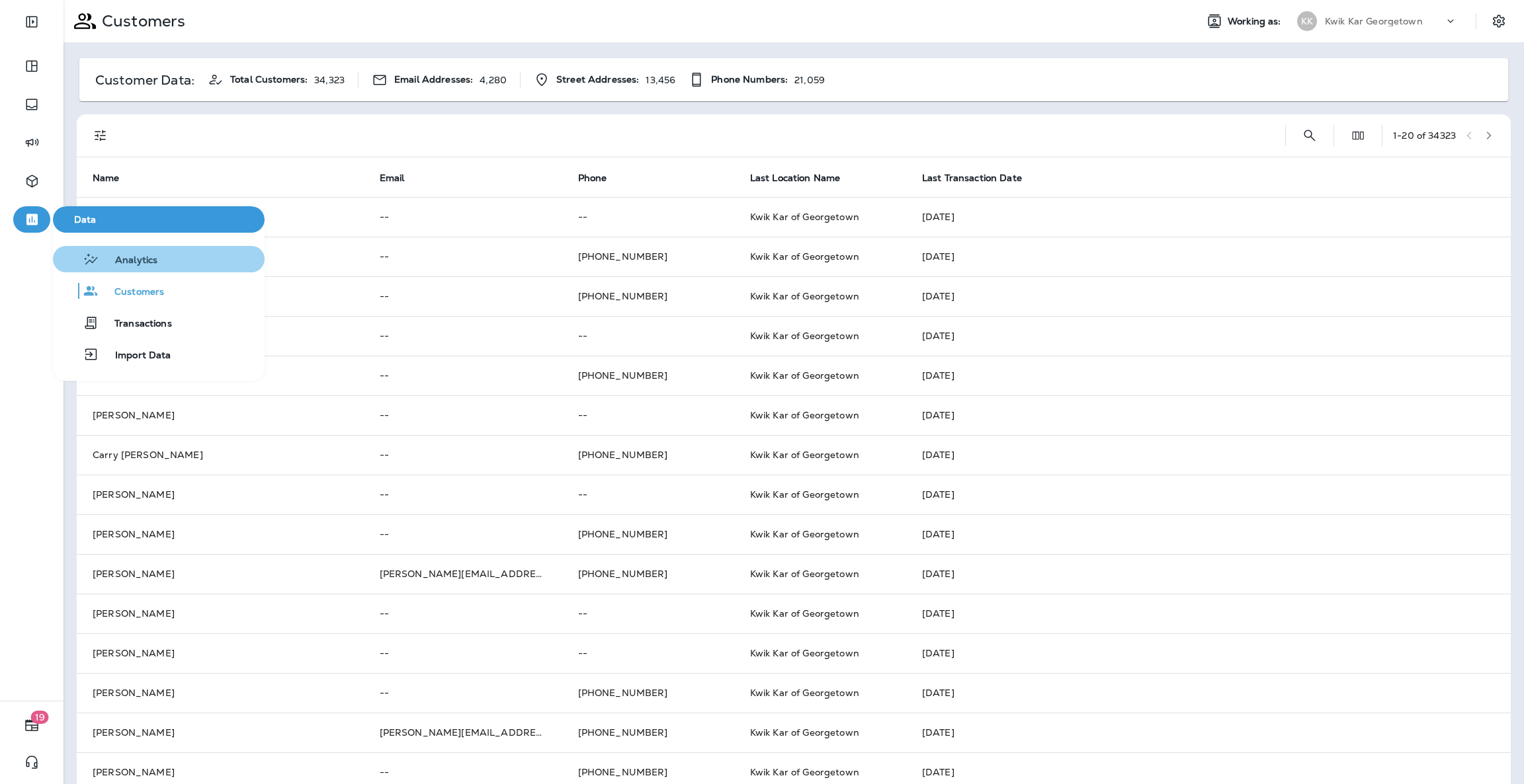
click at [98, 254] on icon "button" at bounding box center [90, 259] width 17 height 16
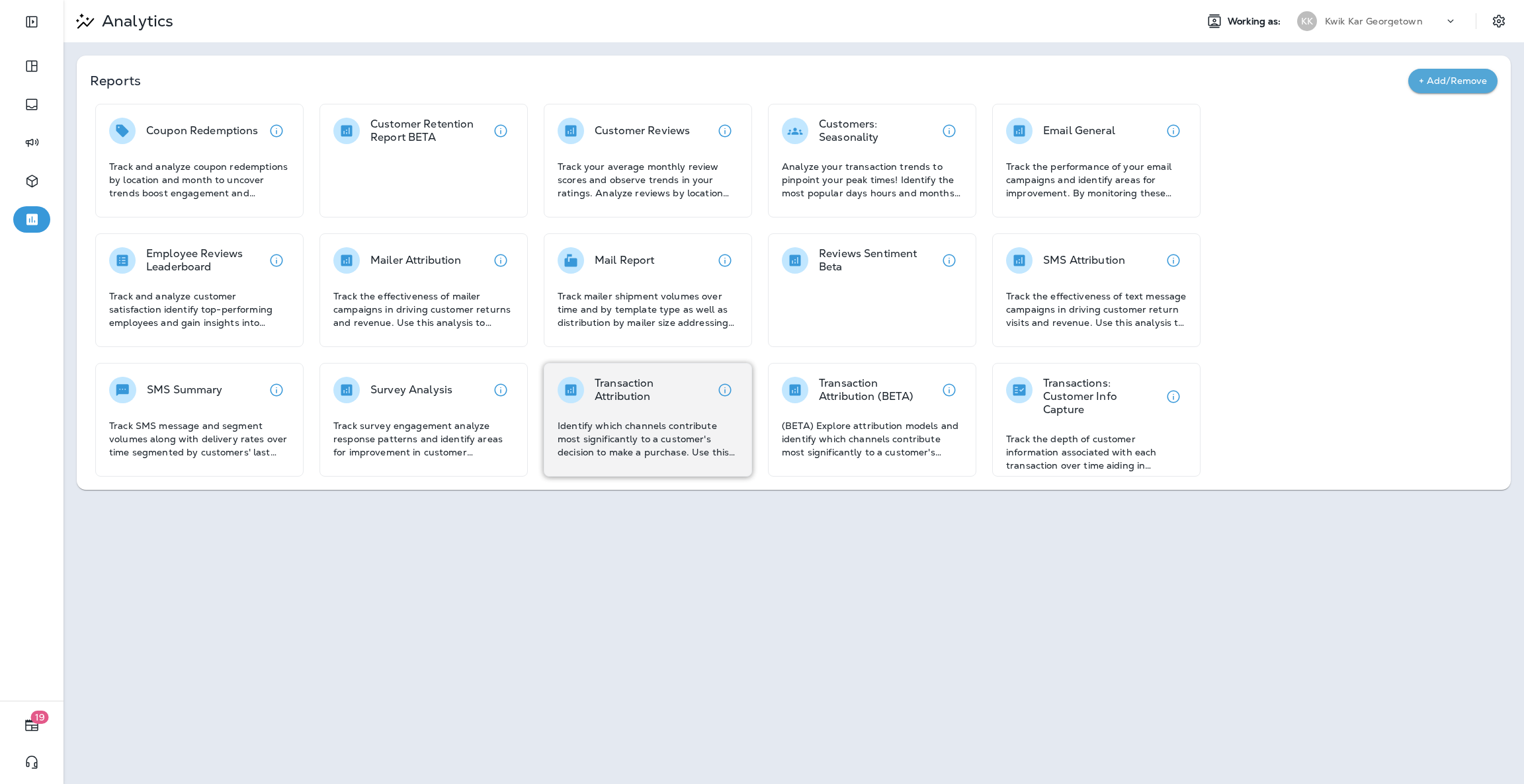
click at [585, 426] on p "Identify which channels contribute most significantly to a customer's decision …" at bounding box center [648, 438] width 181 height 40
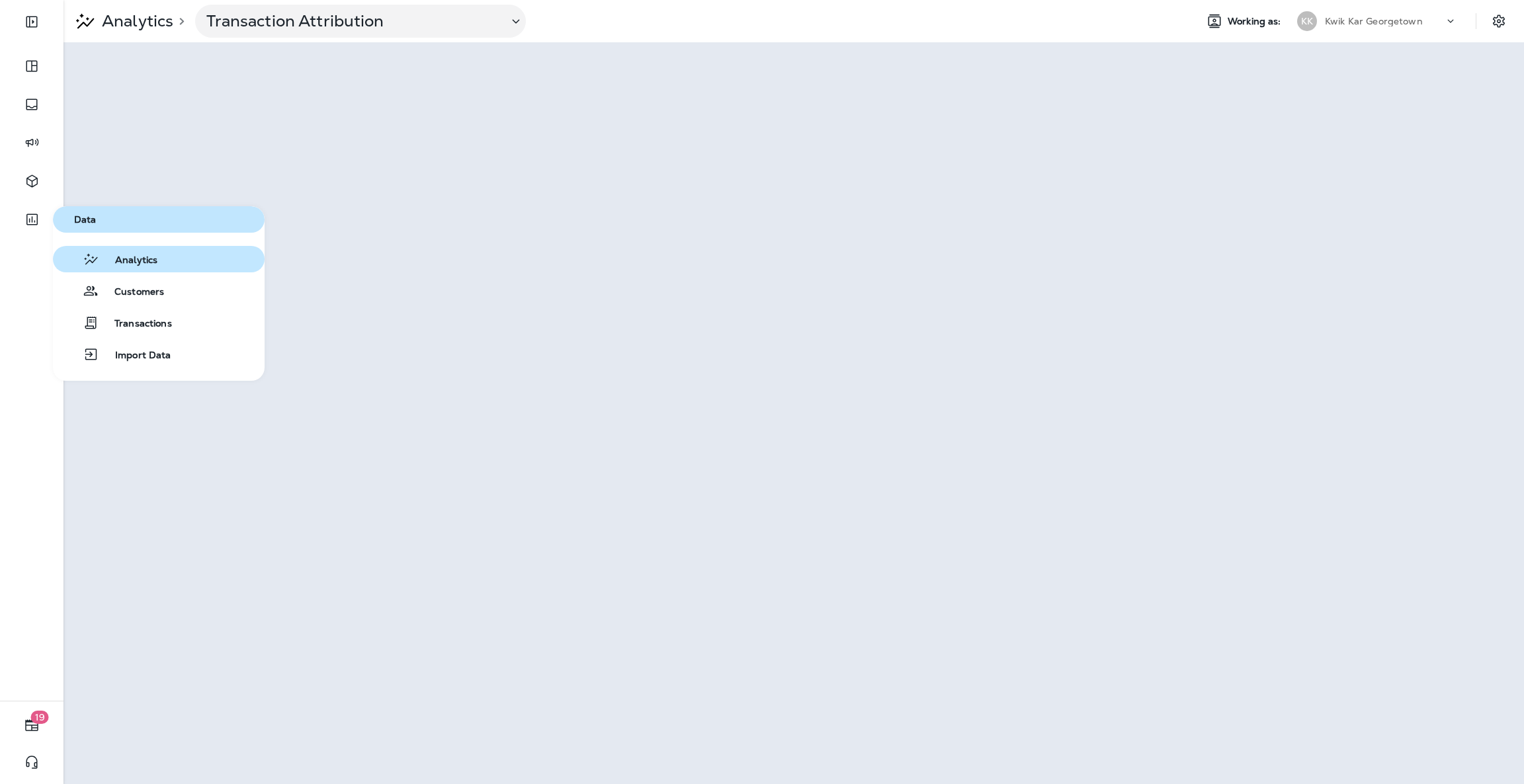
click at [133, 261] on span "Analytics" at bounding box center [128, 260] width 58 height 13
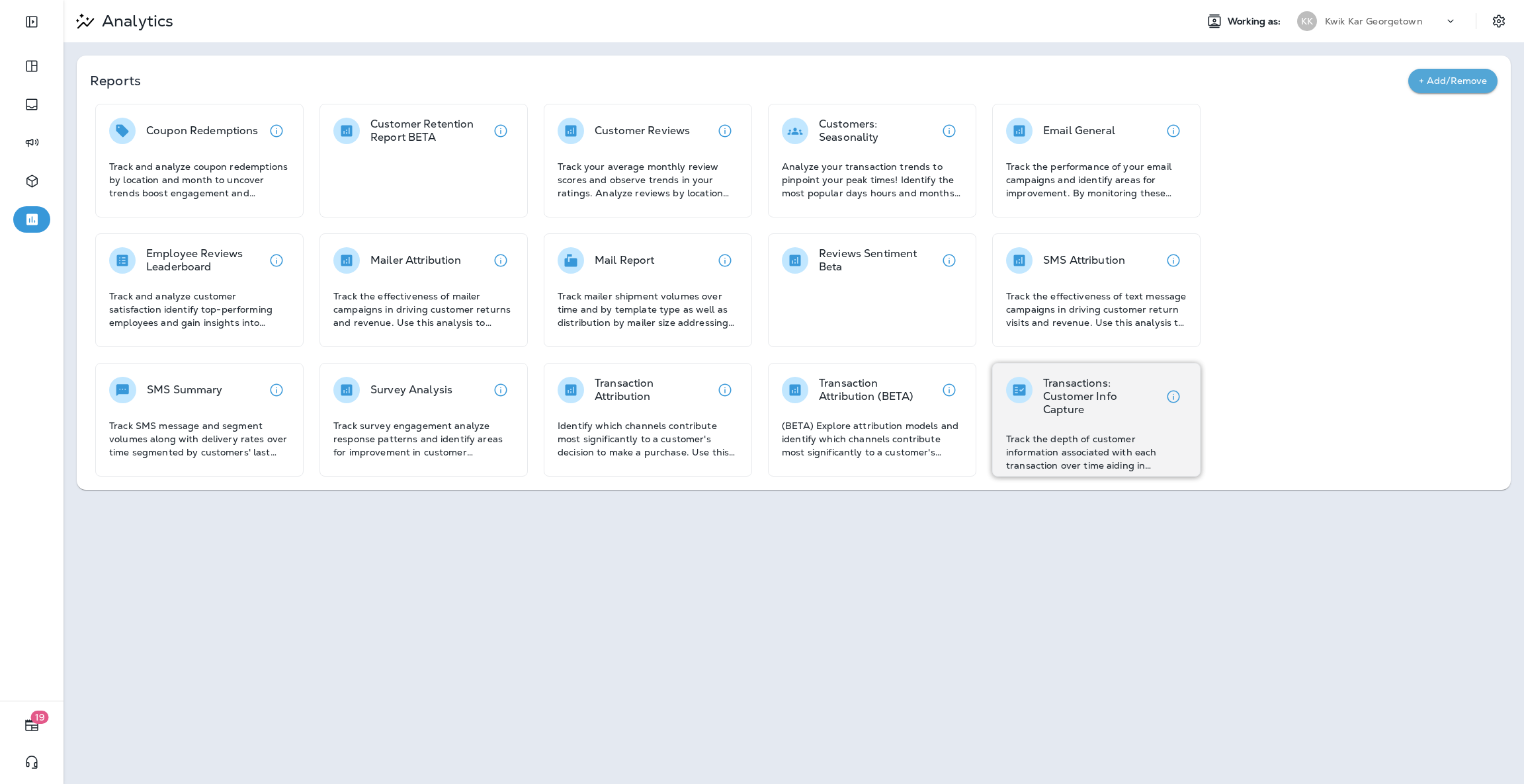
click at [1069, 432] on p "Track the depth of customer information associated with each transaction over t…" at bounding box center [1096, 452] width 181 height 40
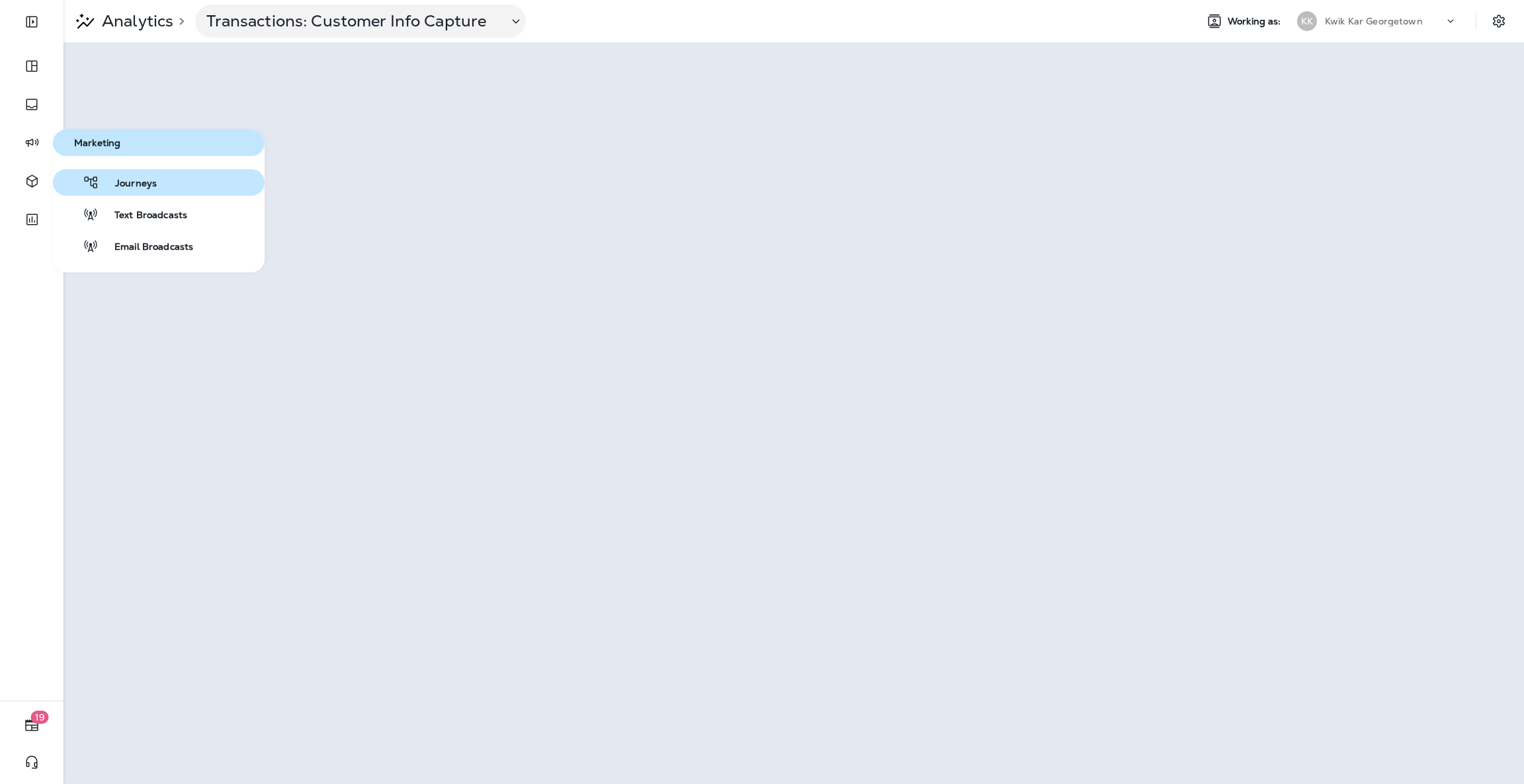
click at [159, 182] on button "Journeys" at bounding box center [158, 182] width 212 height 26
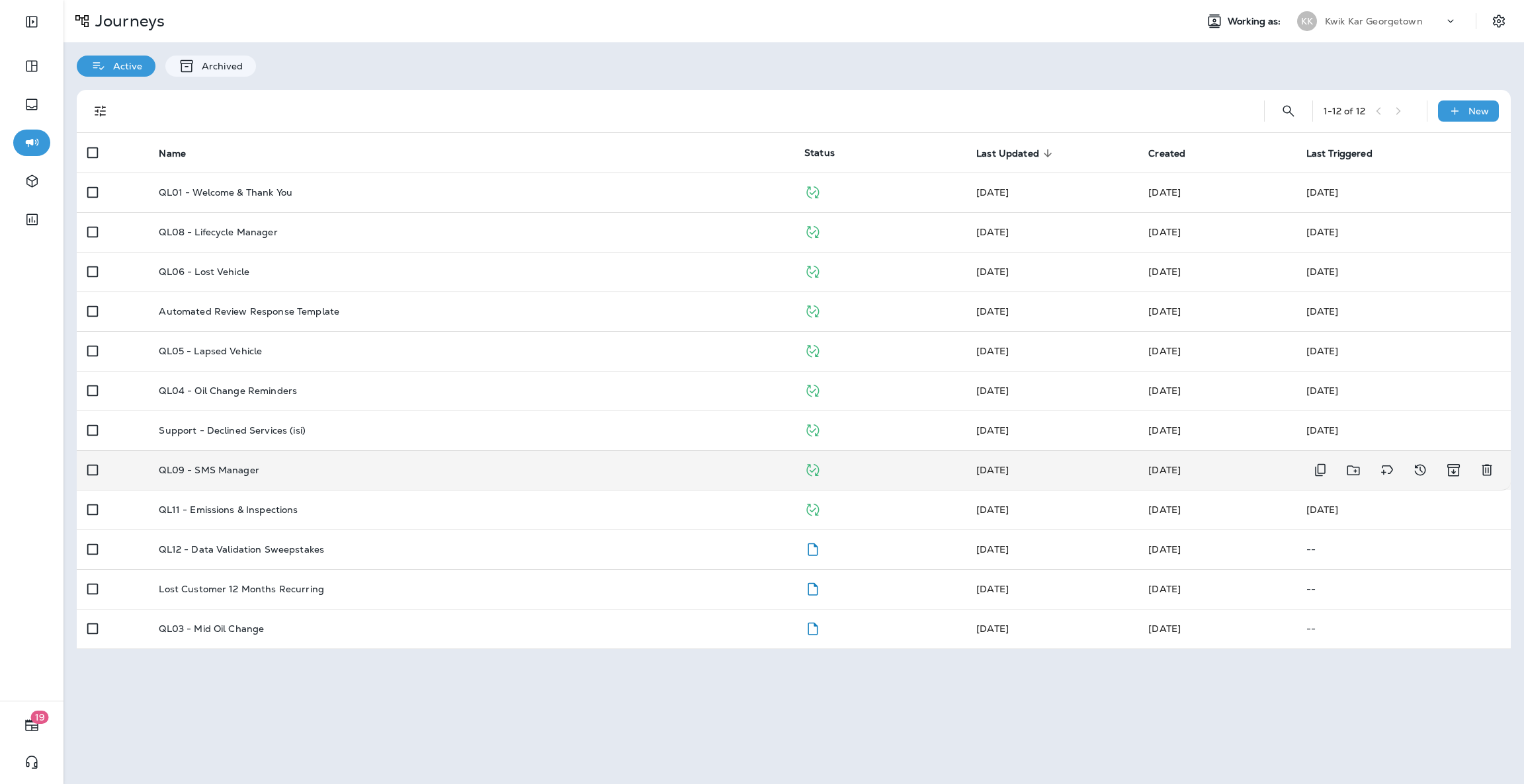
click at [296, 458] on td "QL09 - SMS Manager" at bounding box center [470, 469] width 645 height 40
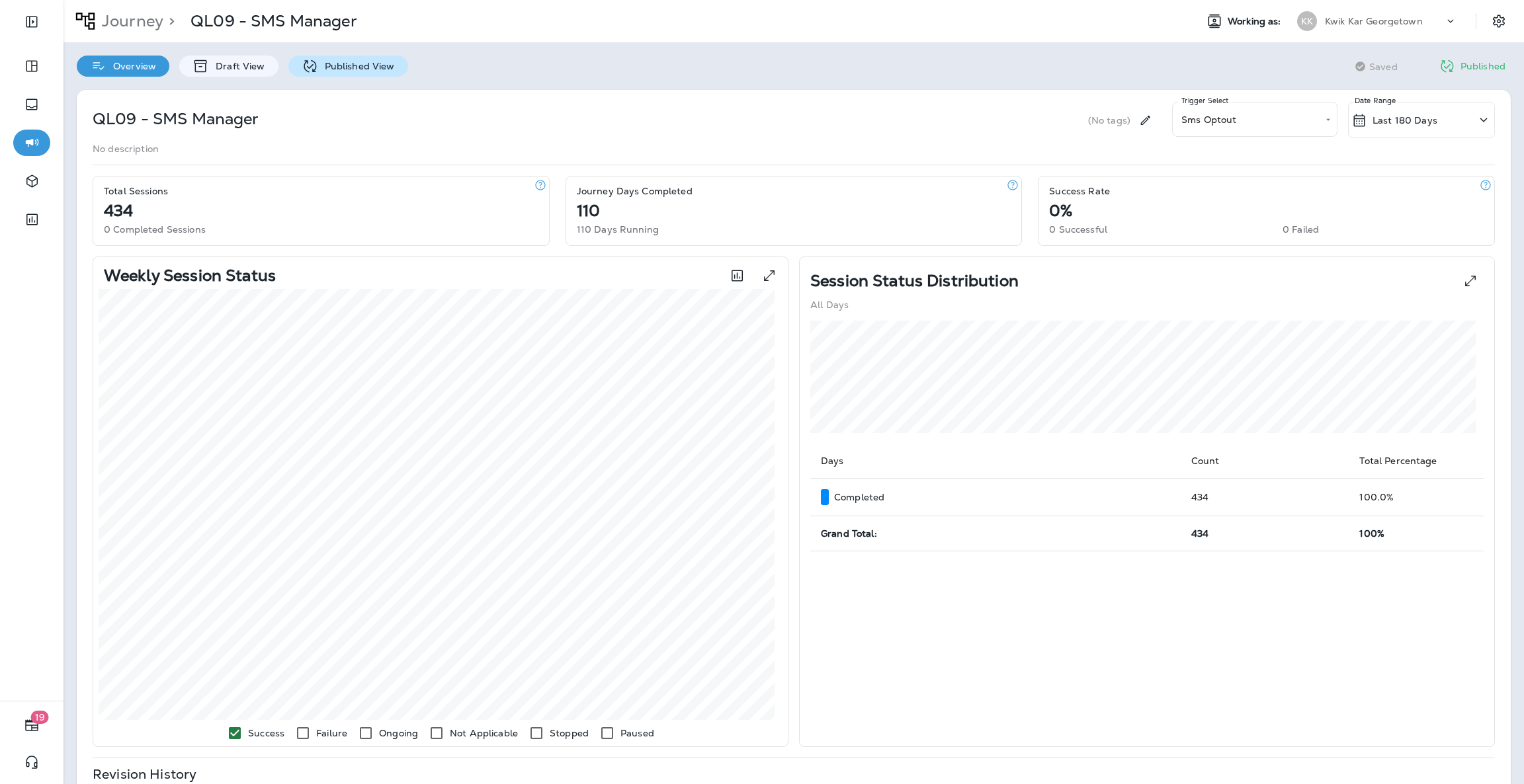
click at [307, 69] on icon at bounding box center [309, 66] width 17 height 17
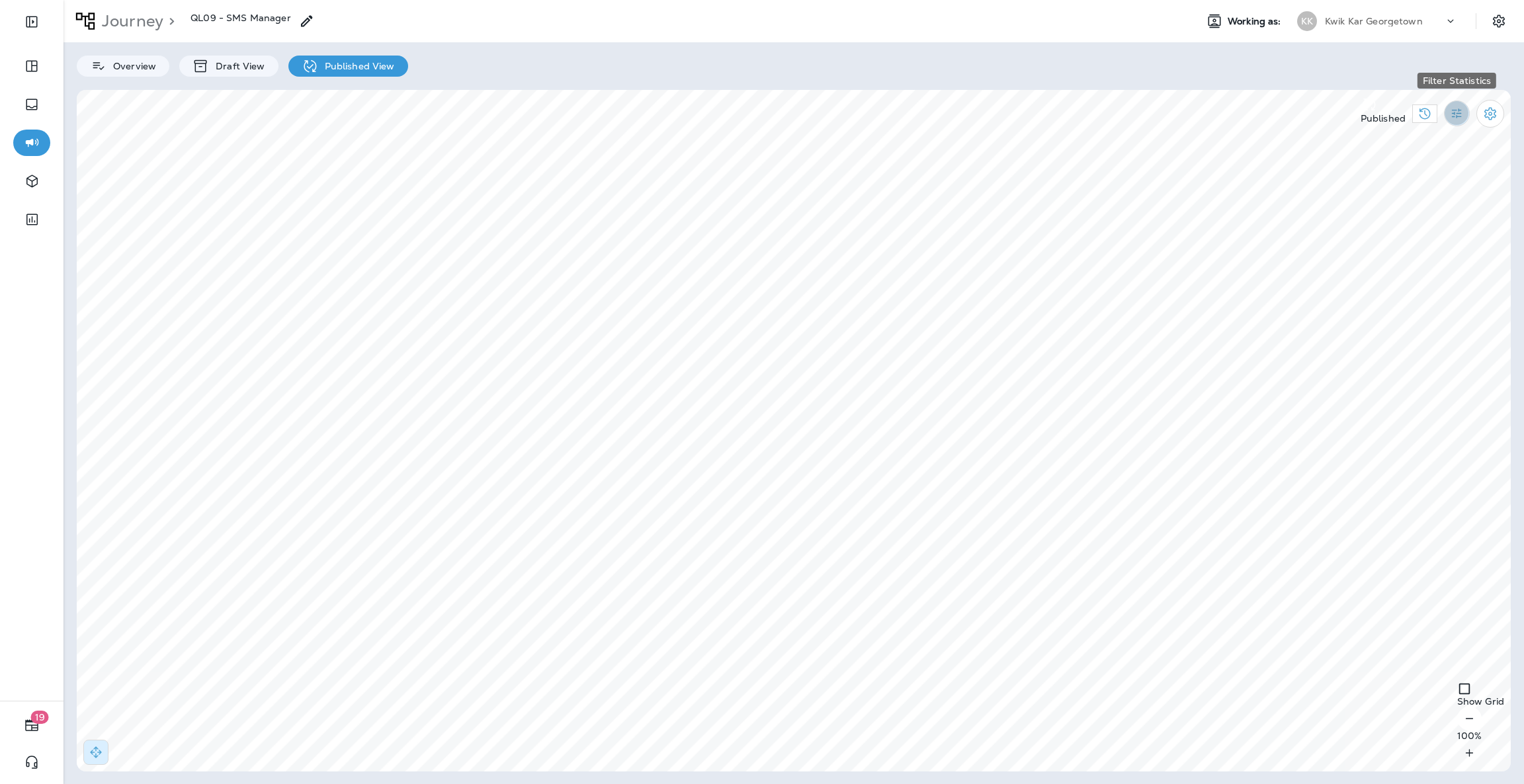
click at [1457, 107] on icon "Filter Statistics" at bounding box center [1457, 114] width 14 height 14
click at [1394, 137] on div "All" at bounding box center [1388, 137] width 110 height 26
click at [1459, 117] on icon "Filter Statistics" at bounding box center [1457, 114] width 14 height 14
click at [1411, 252] on p "Date Range" at bounding box center [1393, 246] width 54 height 11
click at [973, 153] on icon "Previous month" at bounding box center [975, 157] width 10 height 10
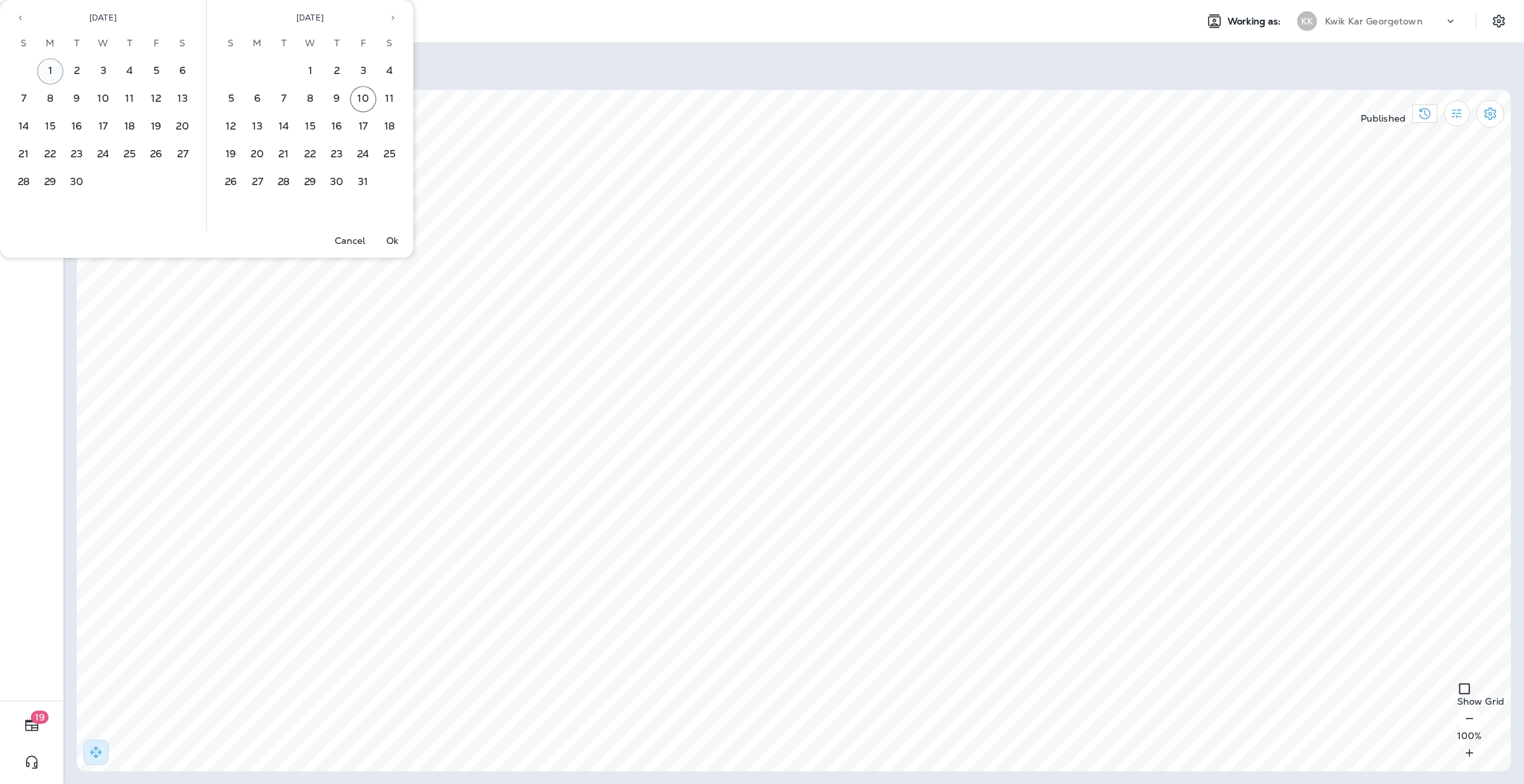
click at [49, 62] on button "1" at bounding box center [50, 71] width 26 height 26
click at [75, 179] on button "30" at bounding box center [76, 182] width 26 height 26
click at [391, 236] on p "Ok" at bounding box center [392, 240] width 12 height 11
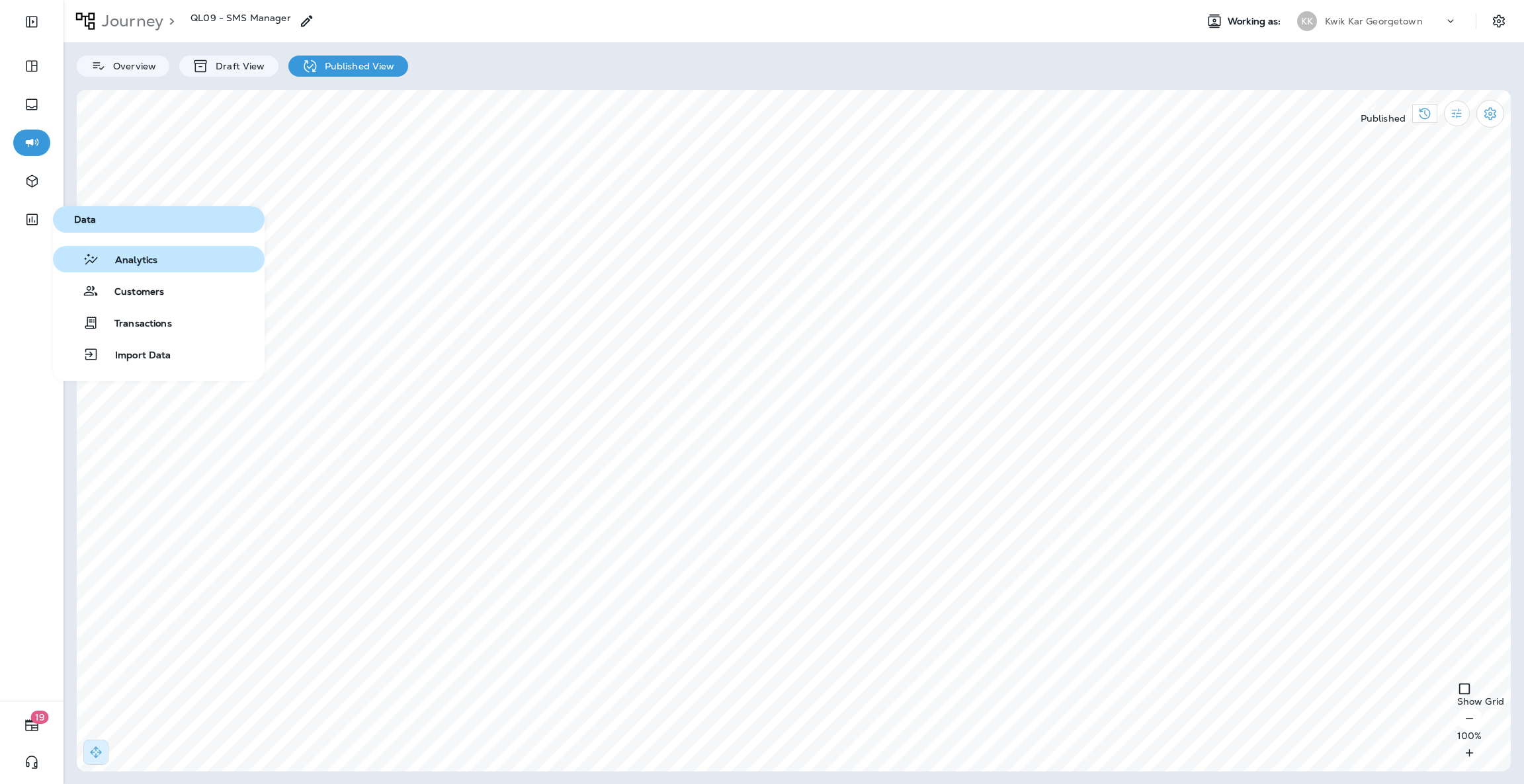
click at [138, 257] on span "Analytics" at bounding box center [128, 260] width 58 height 13
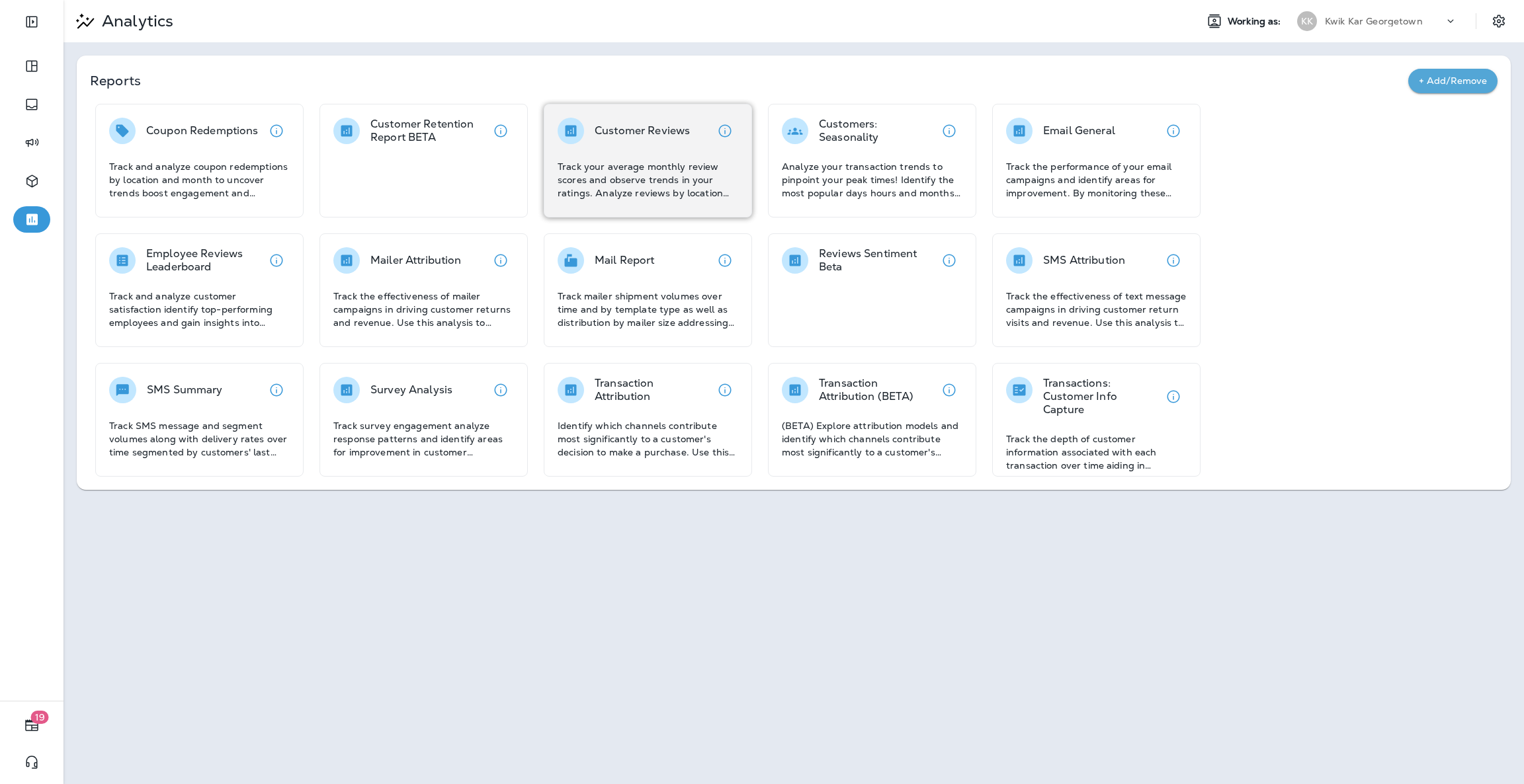
click at [657, 181] on p "Track your average monthly review scores and observe trends in your ratings. An…" at bounding box center [648, 180] width 181 height 40
